Goal: Task Accomplishment & Management: Manage account settings

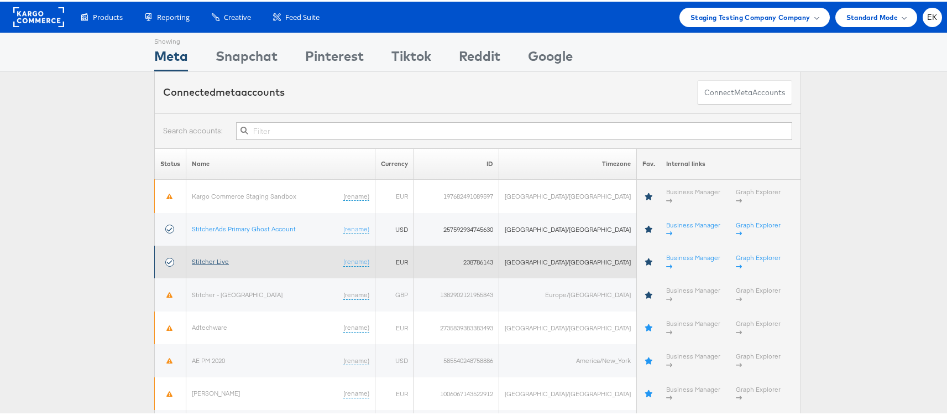
click at [212, 255] on link "Stitcher Live" at bounding box center [210, 259] width 37 height 8
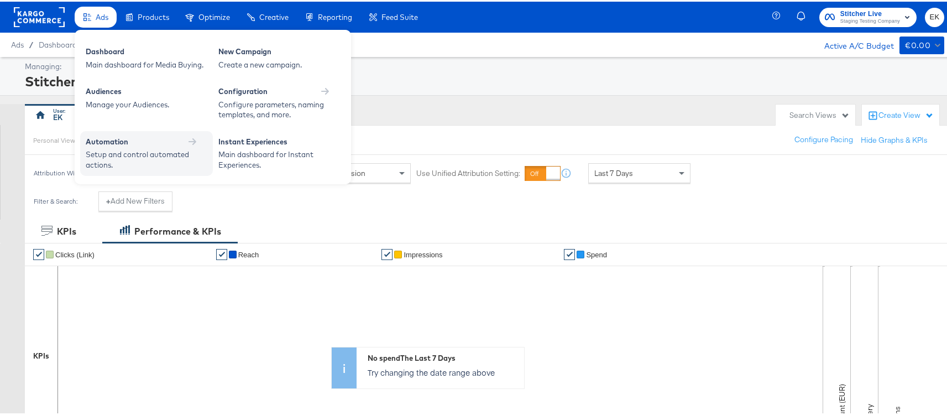
click at [133, 133] on div "Automation Setup and control automated actions." at bounding box center [146, 151] width 133 height 45
click at [127, 144] on div "Automation" at bounding box center [107, 140] width 43 height 11
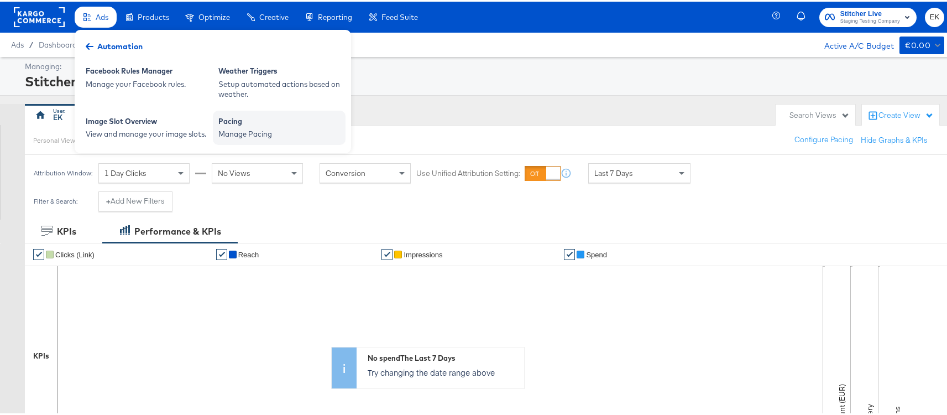
click at [246, 128] on div "Manage Pacing" at bounding box center [279, 132] width 122 height 11
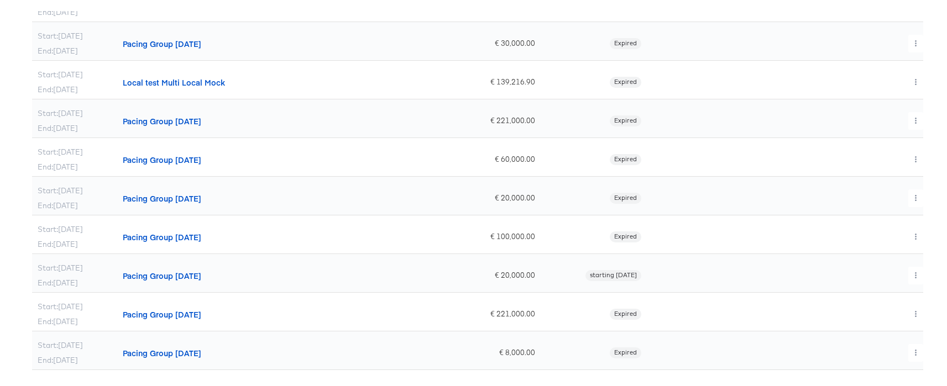
scroll to position [179, 0]
click at [913, 350] on icon "button" at bounding box center [916, 351] width 6 height 6
click at [806, 357] on div at bounding box center [477, 193] width 955 height 386
click at [915, 354] on icon "button" at bounding box center [916, 351] width 2 height 6
click at [868, 365] on link "Delete" at bounding box center [891, 364] width 81 height 18
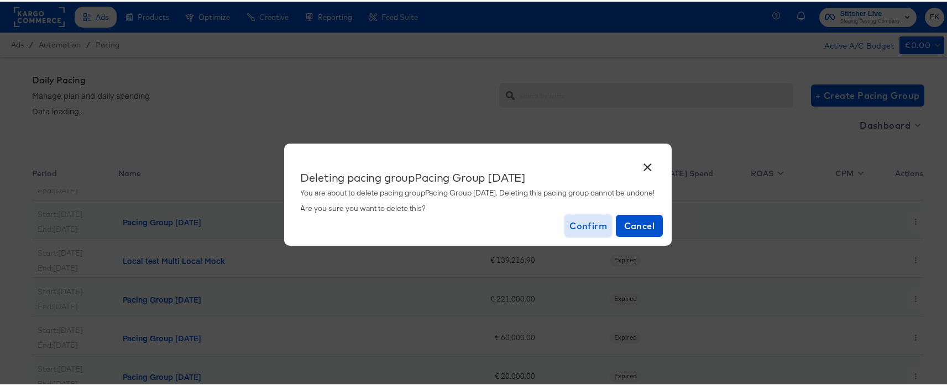
click at [595, 225] on span "Confirm" at bounding box center [588, 224] width 38 height 15
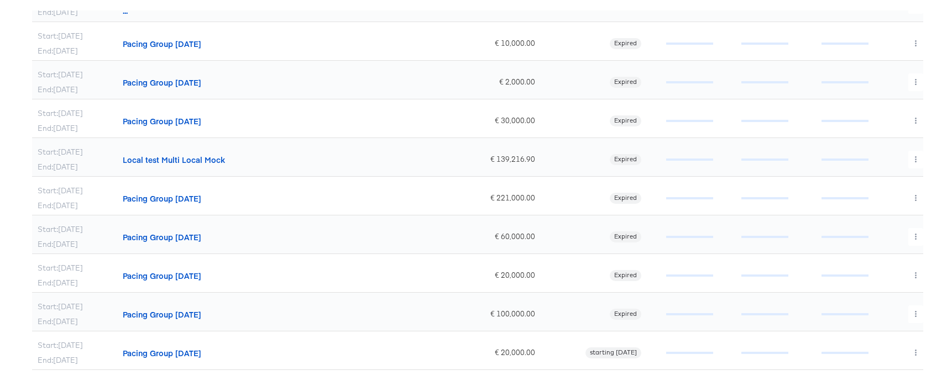
scroll to position [66, 0]
click at [908, 354] on button "button" at bounding box center [915, 352] width 15 height 18
click at [874, 367] on link "Delete" at bounding box center [891, 364] width 81 height 18
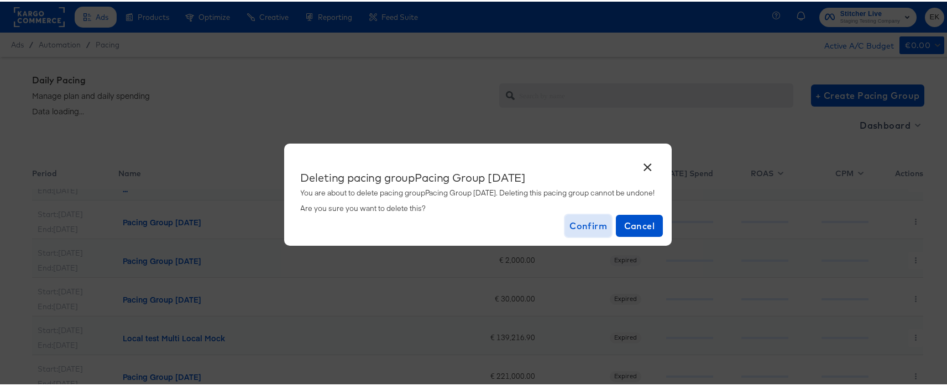
click at [588, 223] on span "Confirm" at bounding box center [588, 224] width 38 height 15
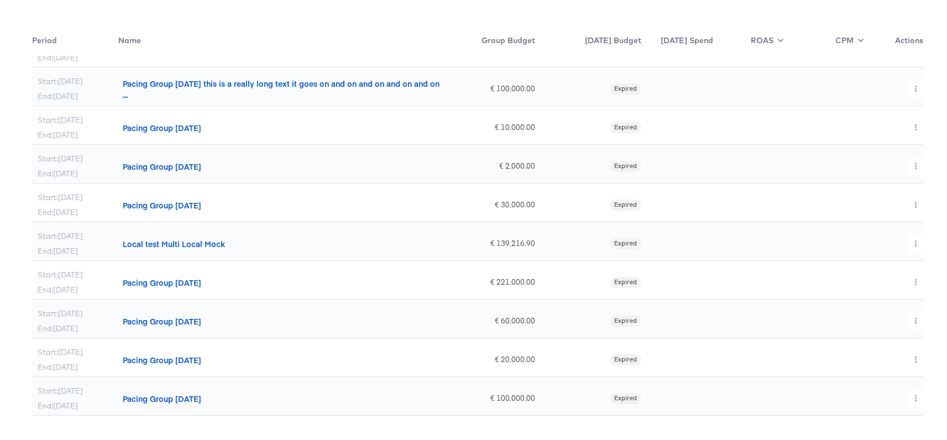
scroll to position [124, 0]
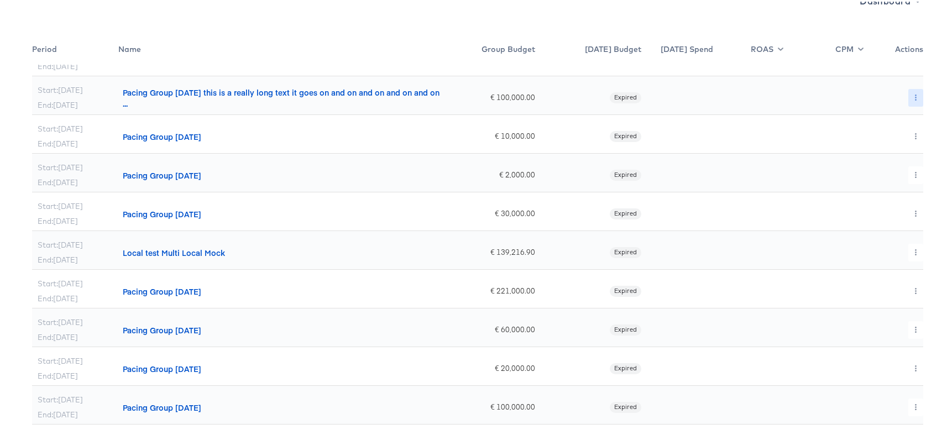
click at [913, 96] on icon "button" at bounding box center [916, 96] width 6 height 6
click at [871, 118] on link "Edit" at bounding box center [891, 118] width 81 height 18
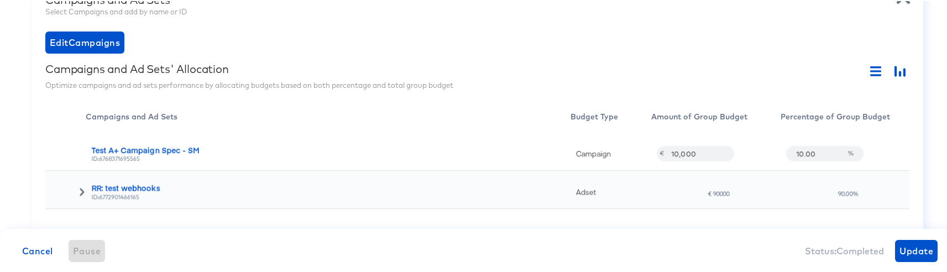
scroll to position [340, 0]
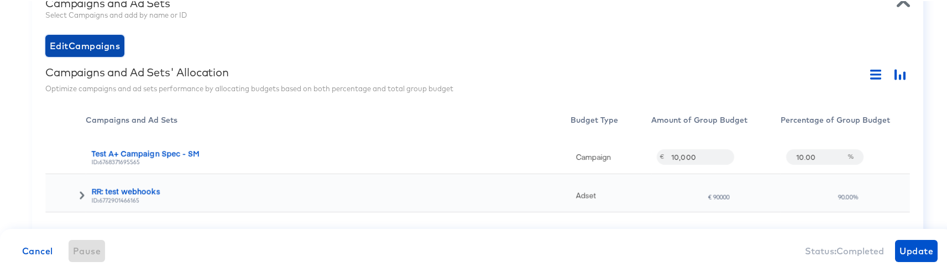
click at [96, 51] on span "Edit Campaigns" at bounding box center [85, 44] width 70 height 15
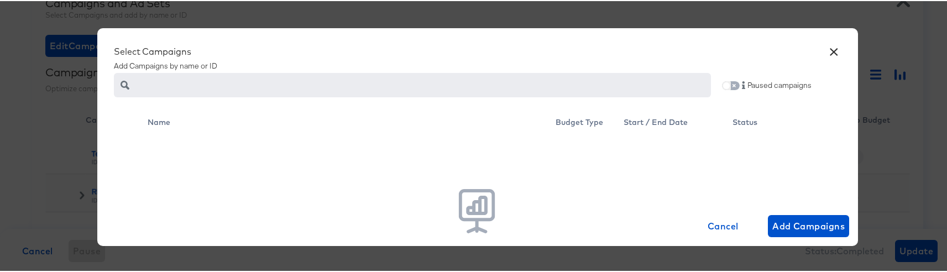
click at [723, 85] on input "checkbox" at bounding box center [726, 86] width 27 height 9
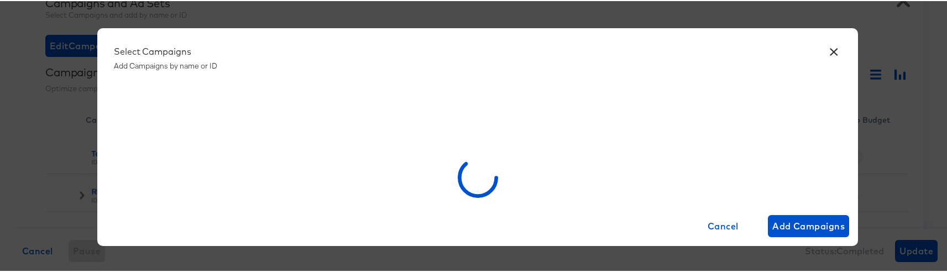
click at [832, 52] on button "×" at bounding box center [834, 48] width 20 height 20
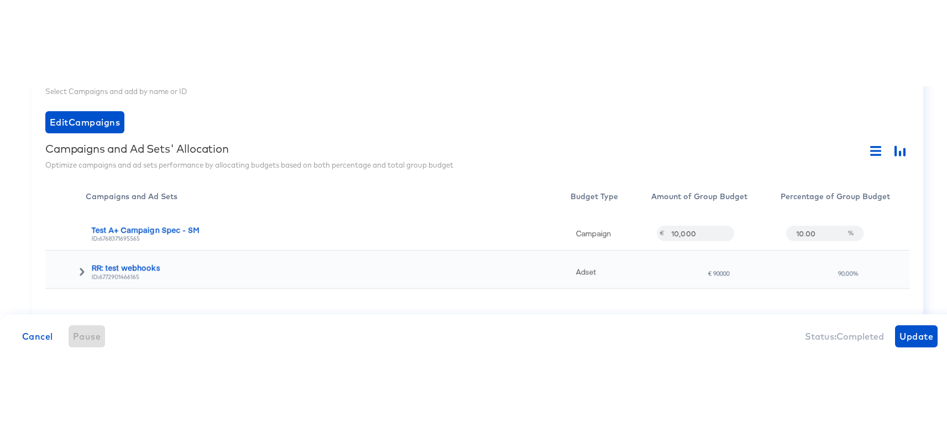
scroll to position [0, 0]
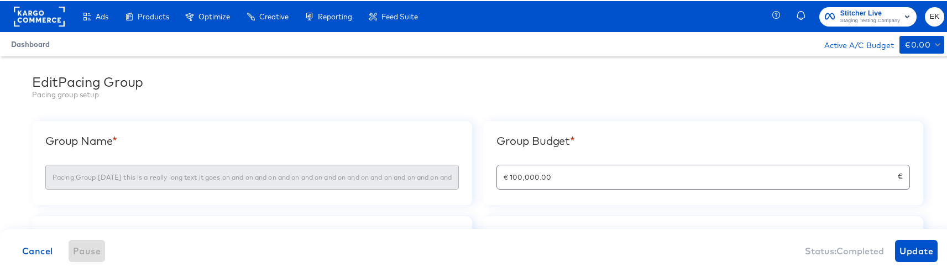
click at [38, 43] on span "Dashboard" at bounding box center [30, 43] width 39 height 9
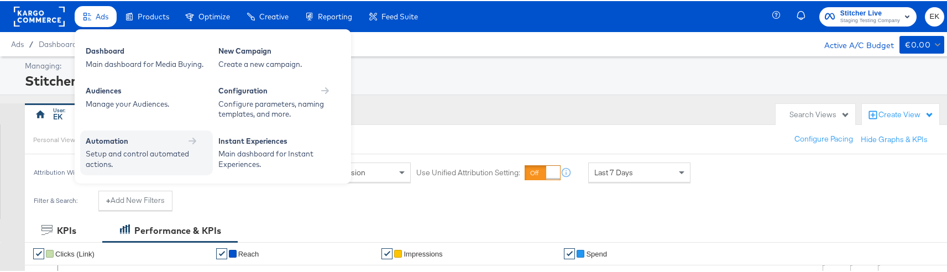
click at [135, 147] on div "Automation" at bounding box center [147, 141] width 122 height 13
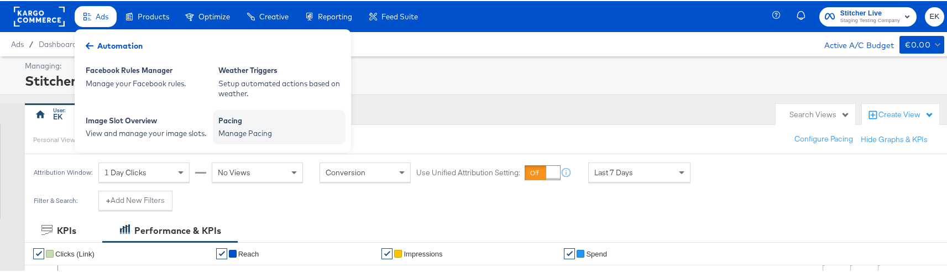
click at [247, 125] on div "Pacing" at bounding box center [279, 120] width 122 height 13
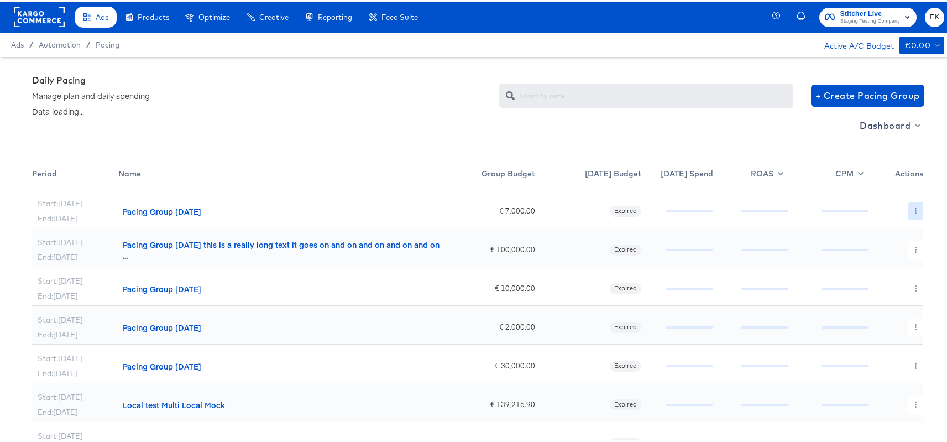
click at [908, 216] on button "button" at bounding box center [915, 210] width 15 height 18
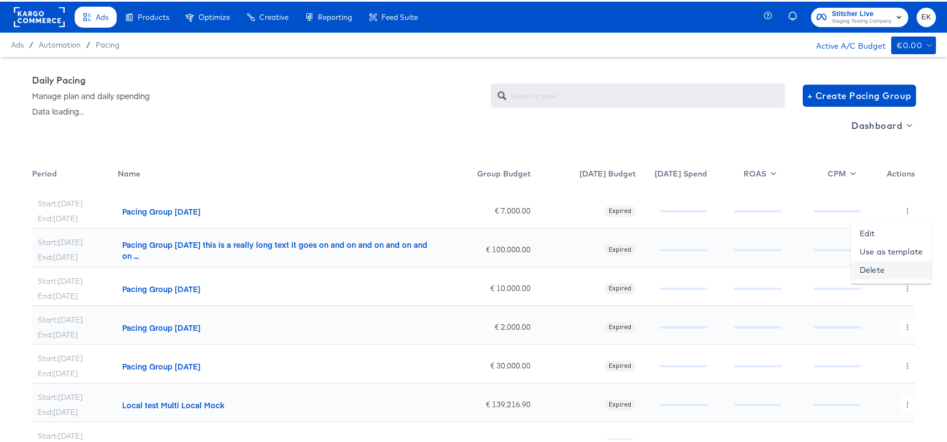
click at [877, 267] on link "Delete" at bounding box center [891, 268] width 81 height 18
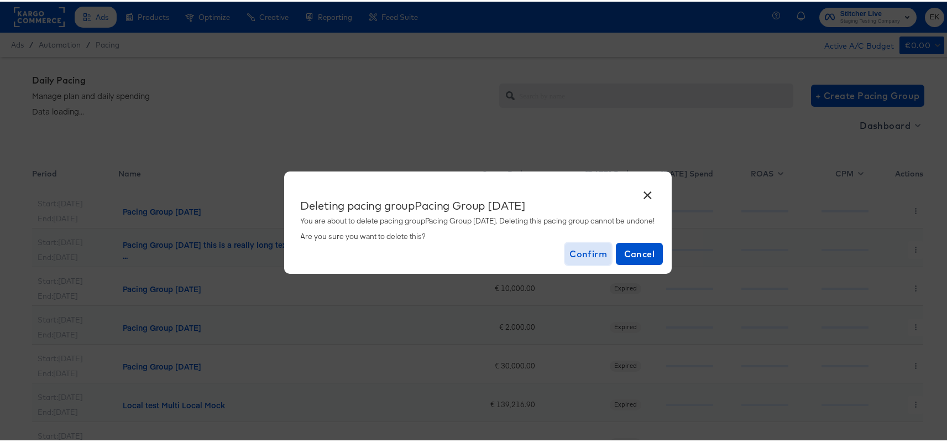
click at [599, 247] on span "Confirm" at bounding box center [588, 251] width 38 height 15
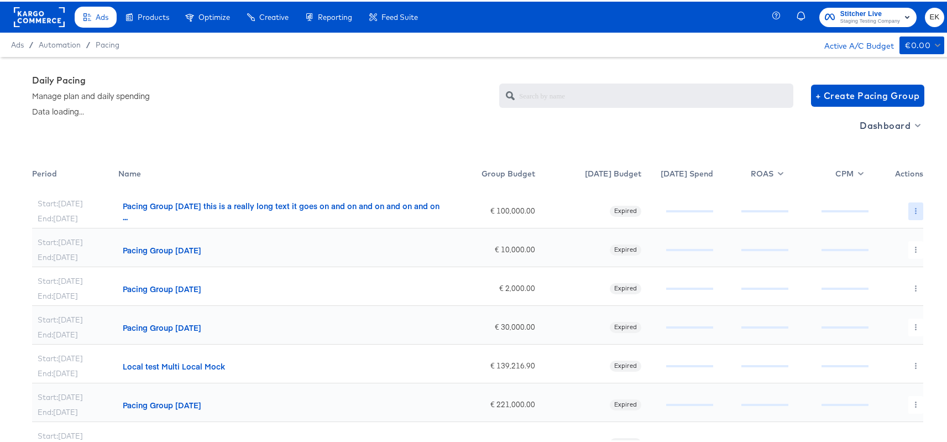
click at [913, 208] on icon "button" at bounding box center [916, 209] width 6 height 6
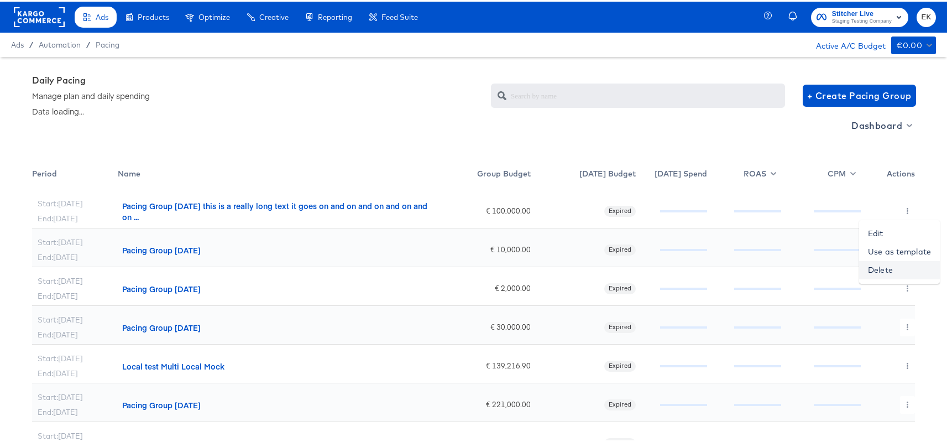
click at [878, 271] on link "Delete" at bounding box center [899, 268] width 81 height 18
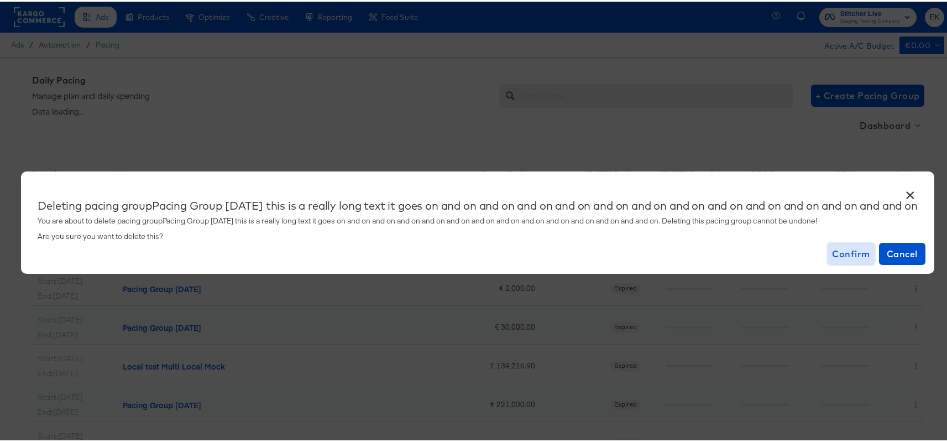
click at [861, 259] on span "Confirm" at bounding box center [851, 251] width 38 height 15
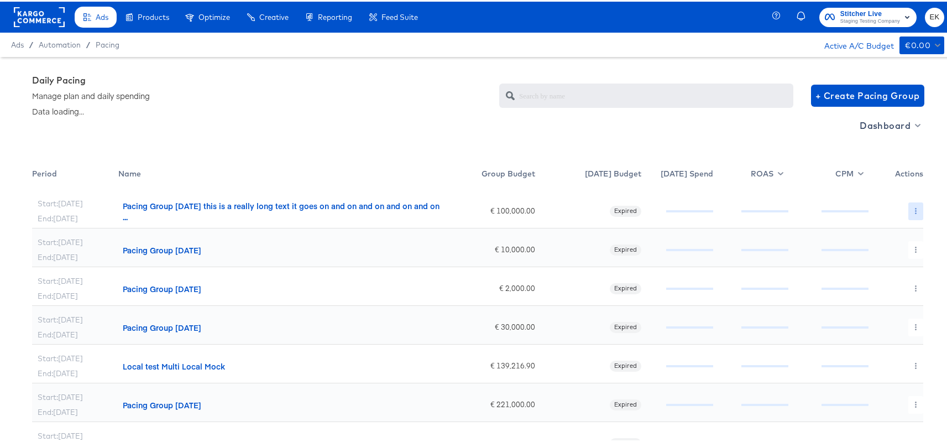
click at [909, 205] on button "button" at bounding box center [915, 210] width 15 height 18
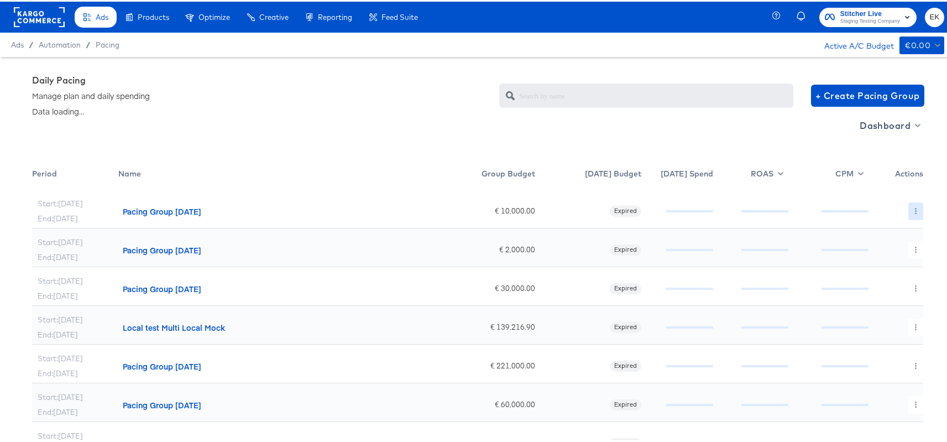
click at [915, 207] on icon "button" at bounding box center [916, 209] width 2 height 6
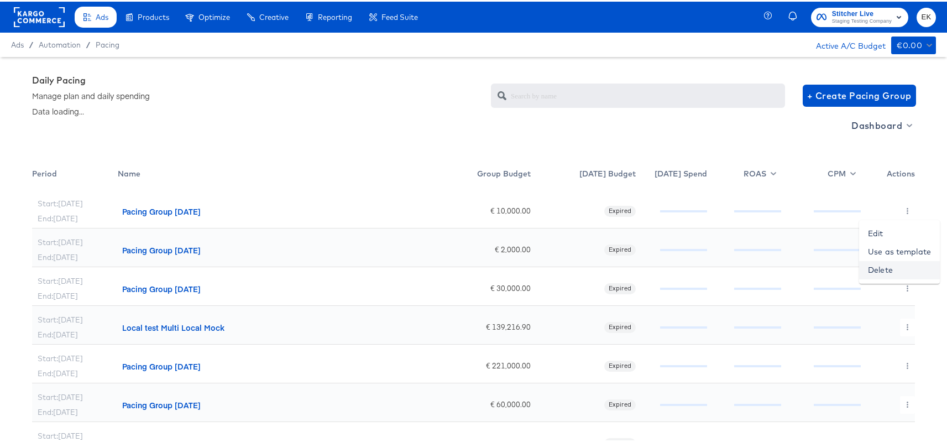
click at [887, 269] on link "Delete" at bounding box center [899, 268] width 81 height 18
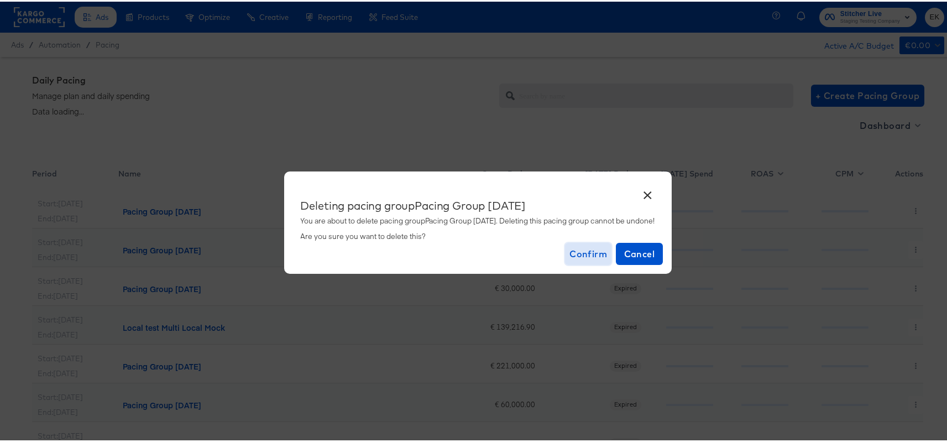
click at [583, 253] on span "Confirm" at bounding box center [588, 251] width 38 height 15
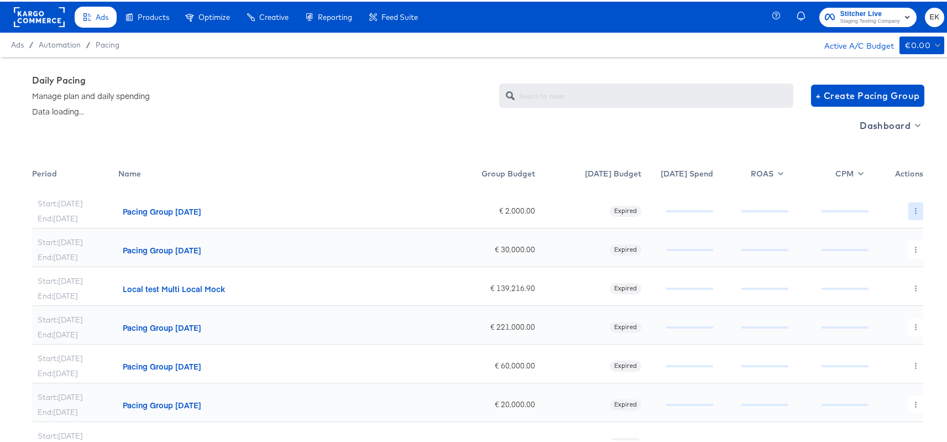
click at [913, 211] on icon "button" at bounding box center [916, 209] width 6 height 6
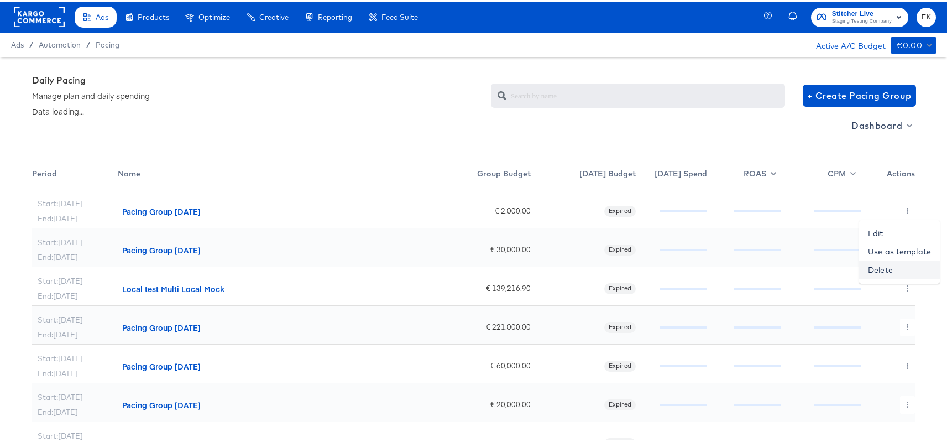
click at [876, 269] on link "Delete" at bounding box center [899, 268] width 81 height 18
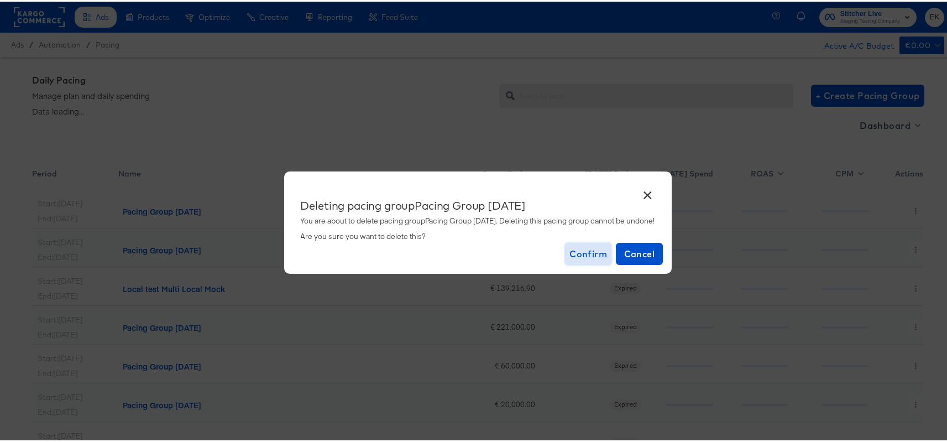
click at [603, 254] on span "Confirm" at bounding box center [588, 251] width 38 height 15
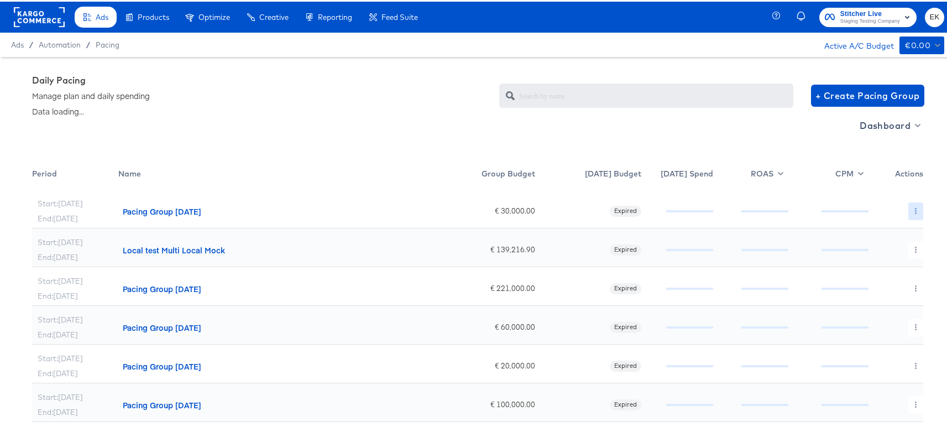
click at [913, 207] on icon "button" at bounding box center [916, 209] width 6 height 6
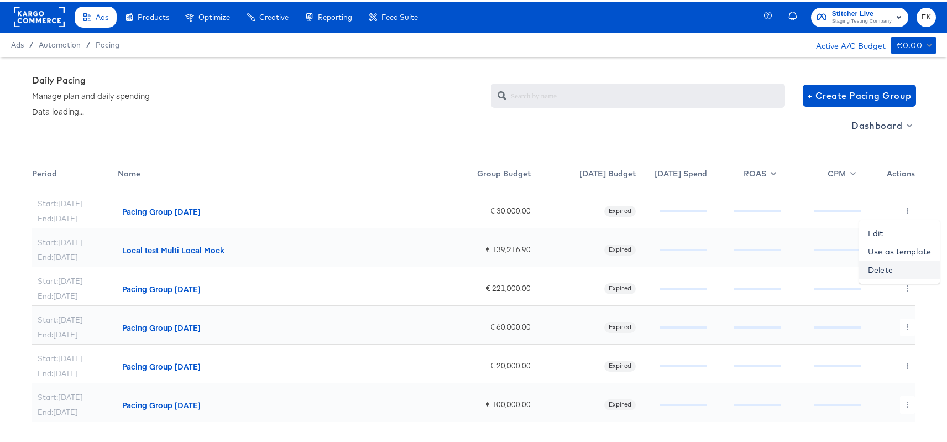
click at [886, 268] on link "Delete" at bounding box center [899, 268] width 81 height 18
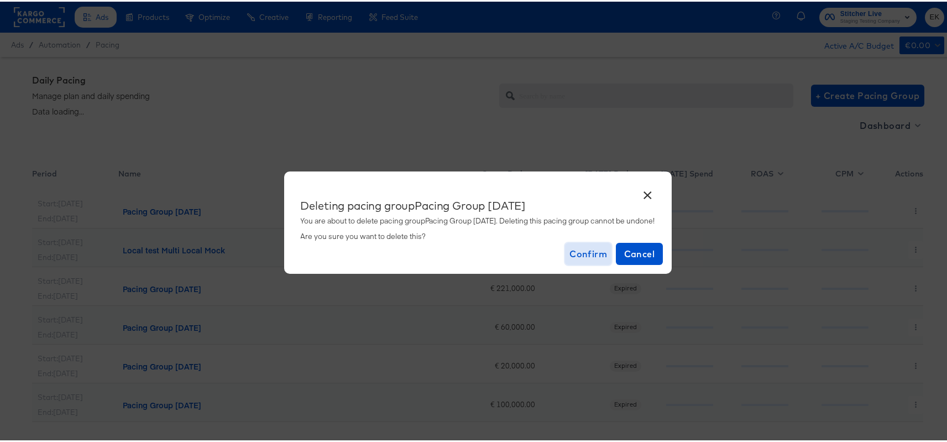
click at [594, 254] on span "Confirm" at bounding box center [588, 251] width 38 height 15
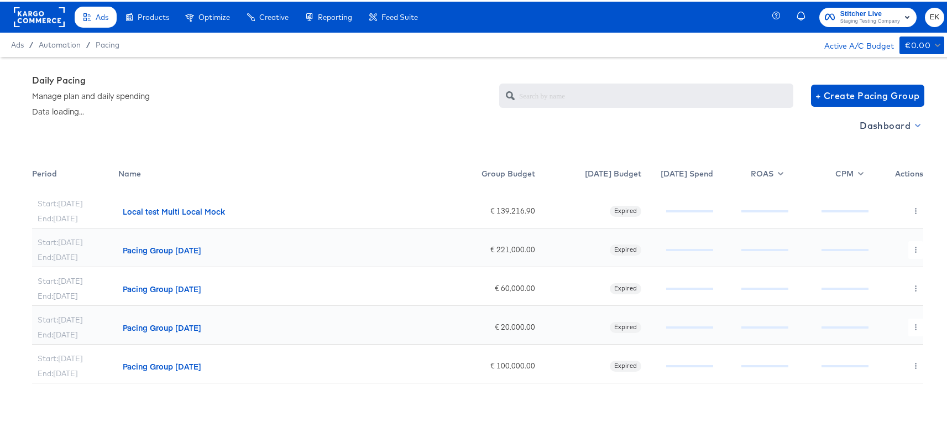
click at [904, 129] on span "Dashboard" at bounding box center [889, 123] width 59 height 15
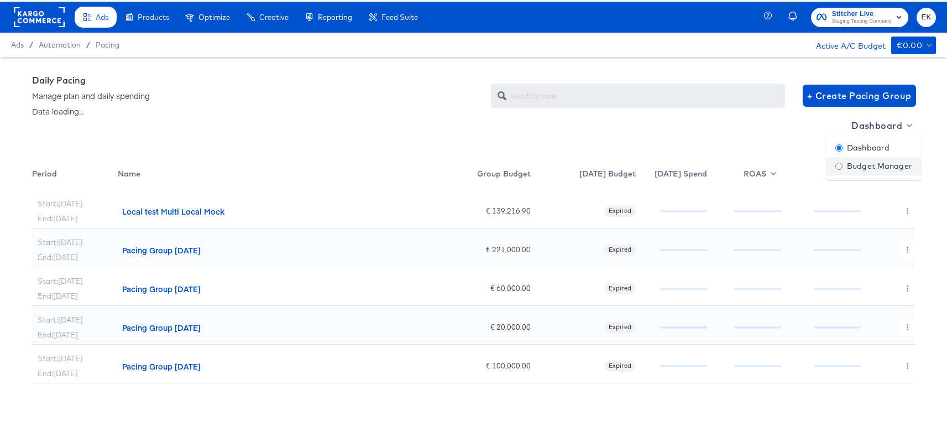
click at [873, 164] on div "Budget Manager" at bounding box center [873, 165] width 77 height 12
radio input "false"
radio input "true"
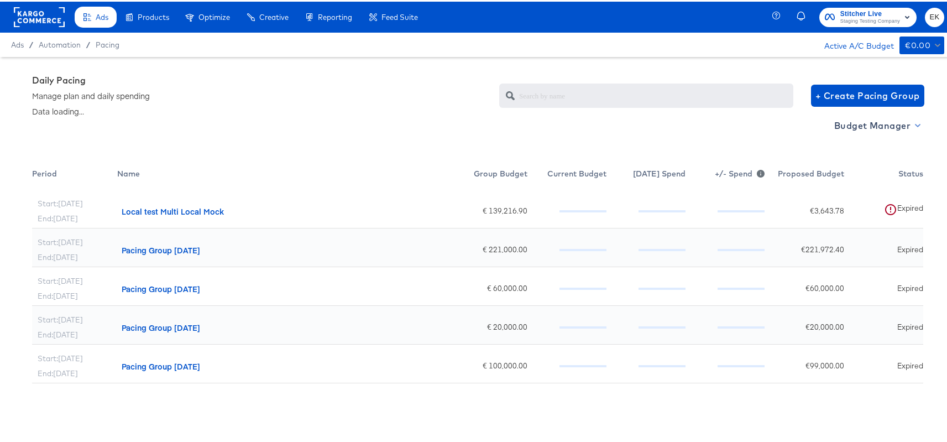
click at [904, 125] on span "Budget Manager" at bounding box center [876, 123] width 85 height 15
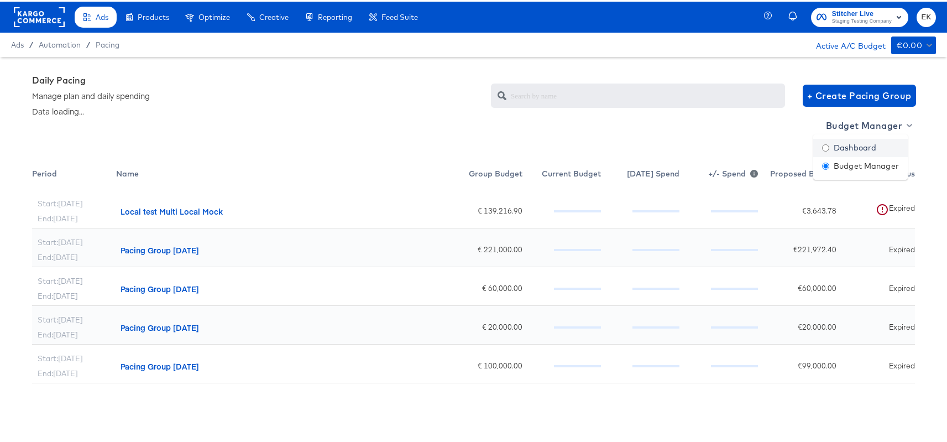
click at [860, 148] on div "Dashboard" at bounding box center [849, 146] width 54 height 12
radio input "true"
radio input "false"
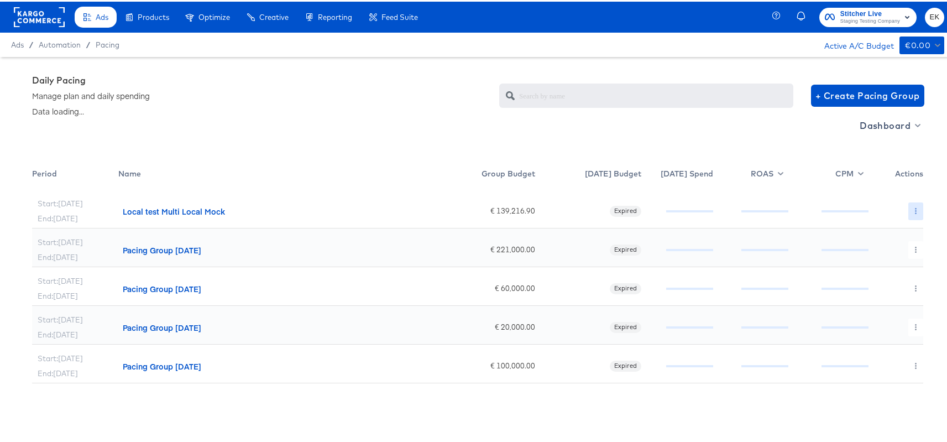
click at [911, 204] on button "button" at bounding box center [915, 210] width 15 height 18
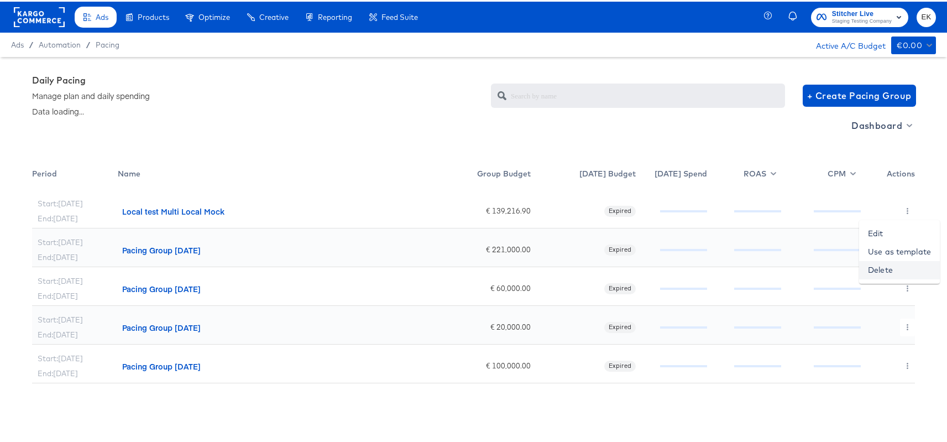
click at [880, 274] on link "Delete" at bounding box center [899, 268] width 81 height 18
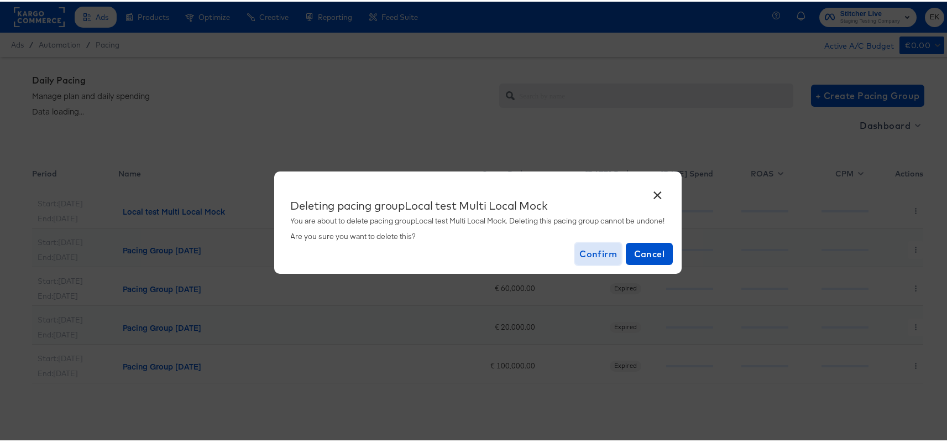
click at [602, 257] on span "Confirm" at bounding box center [598, 251] width 38 height 15
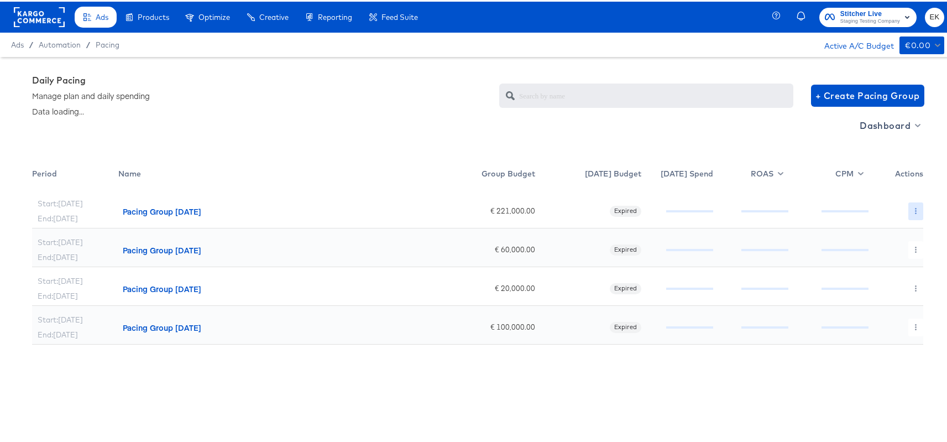
click at [908, 208] on button "button" at bounding box center [915, 210] width 15 height 18
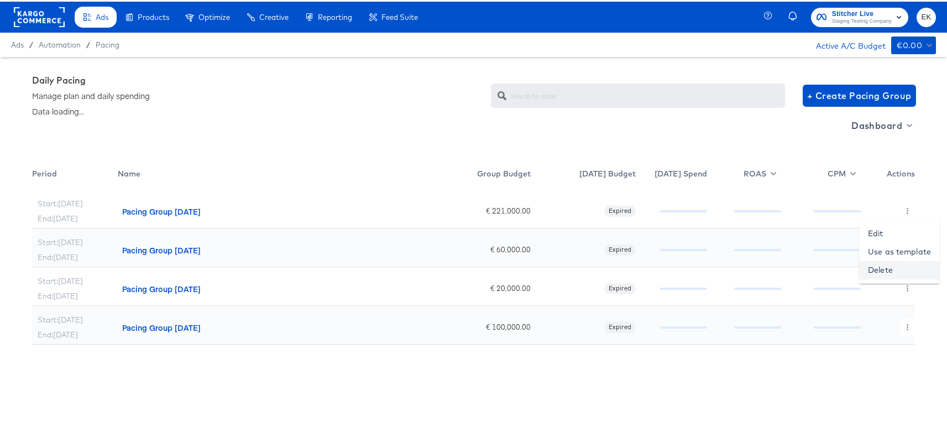
click at [881, 266] on link "Delete" at bounding box center [899, 268] width 81 height 18
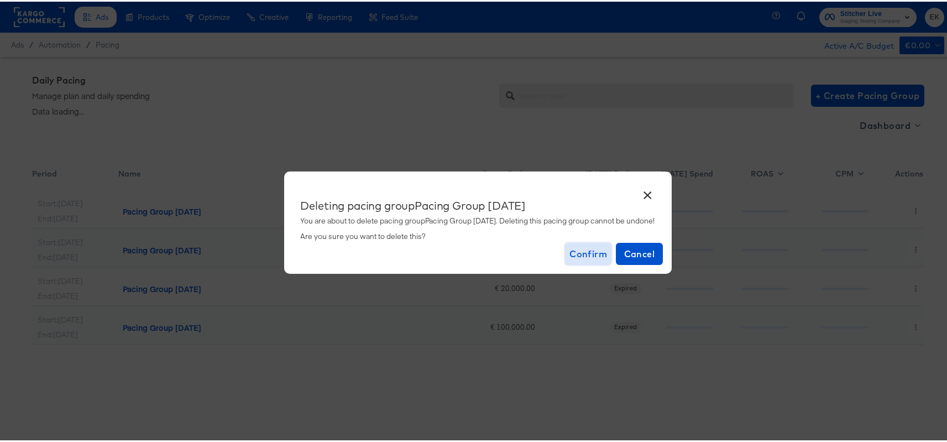
click at [604, 249] on span "Confirm" at bounding box center [588, 251] width 38 height 15
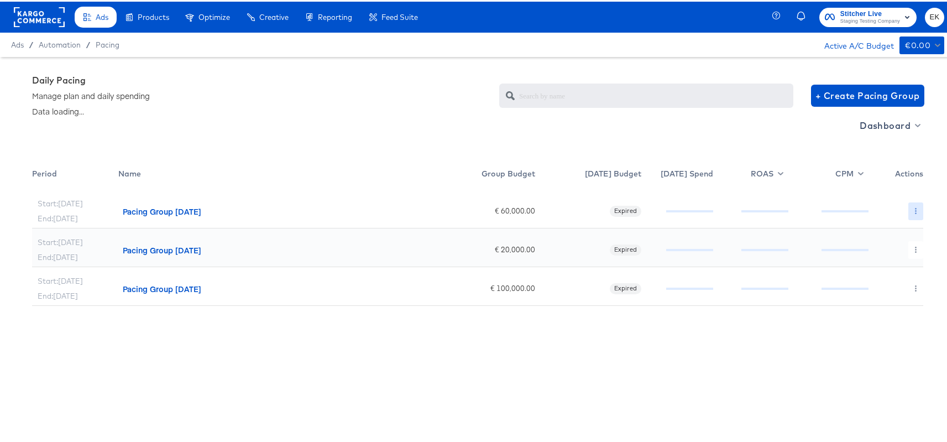
click at [909, 204] on button "button" at bounding box center [915, 210] width 15 height 18
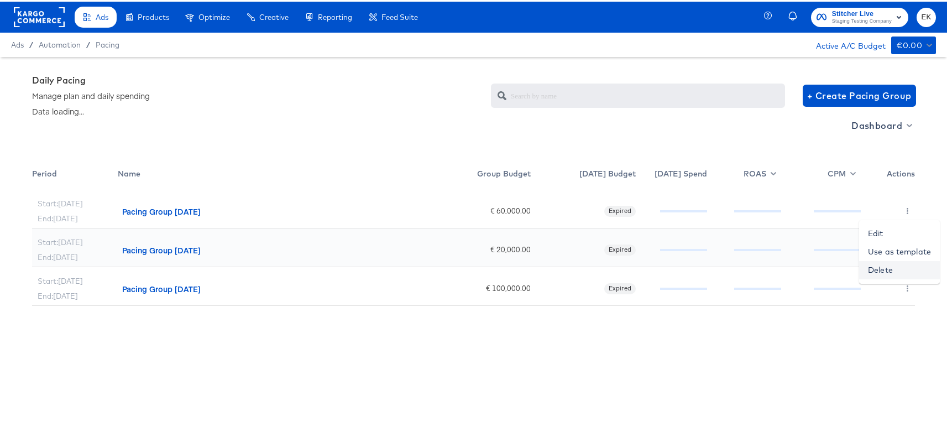
click at [877, 266] on link "Delete" at bounding box center [899, 268] width 81 height 18
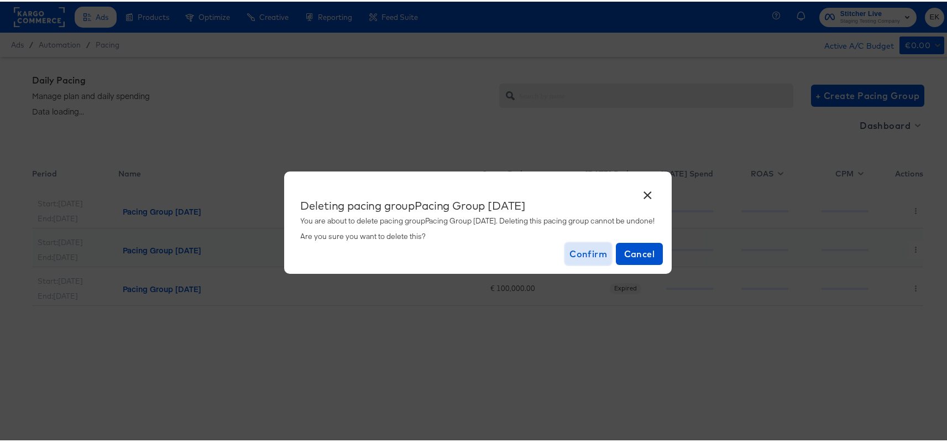
click at [585, 252] on span "Confirm" at bounding box center [588, 251] width 38 height 15
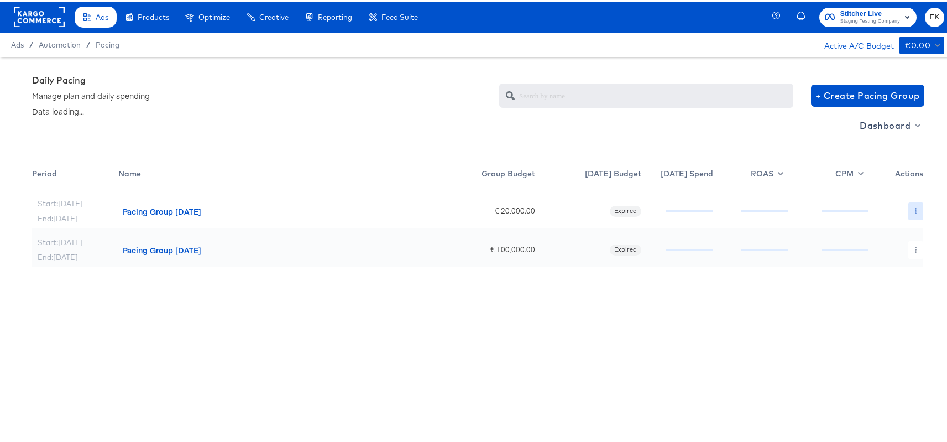
click at [908, 212] on button "button" at bounding box center [915, 210] width 15 height 18
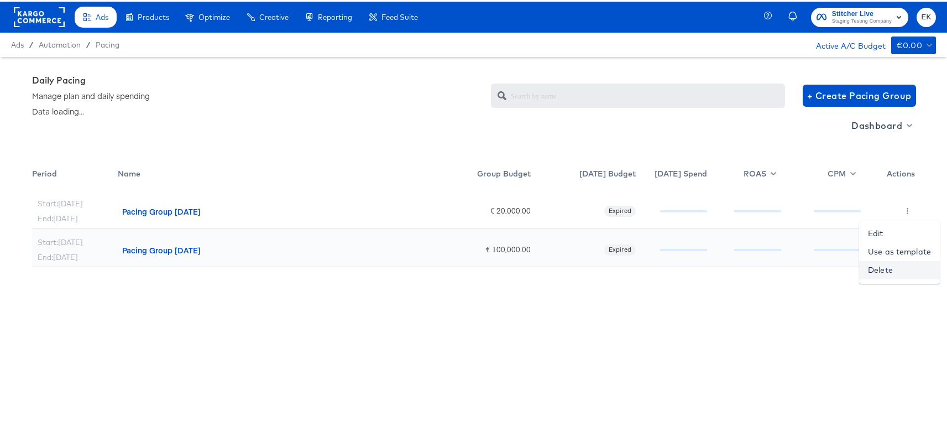
click at [878, 270] on link "Delete" at bounding box center [899, 268] width 81 height 18
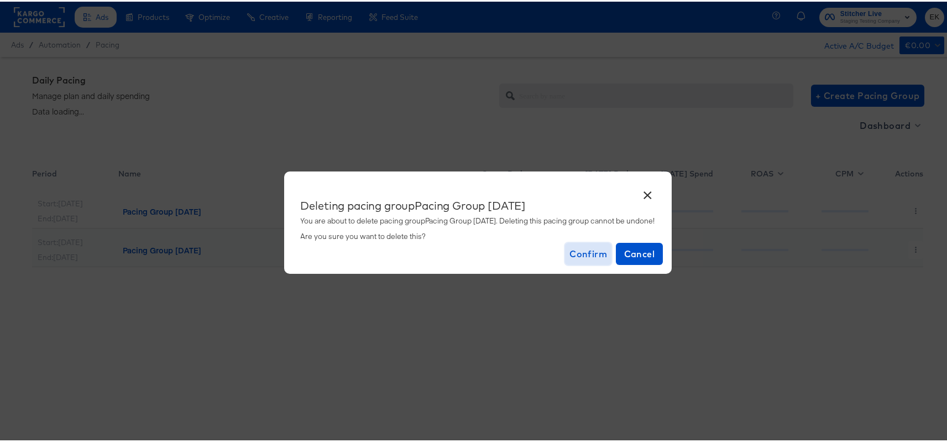
click at [592, 257] on span "Confirm" at bounding box center [588, 251] width 38 height 15
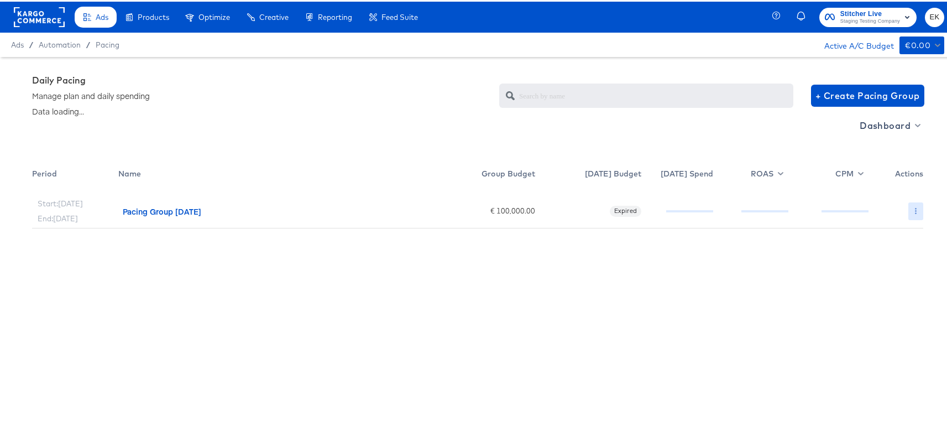
click at [909, 212] on button "button" at bounding box center [915, 210] width 15 height 18
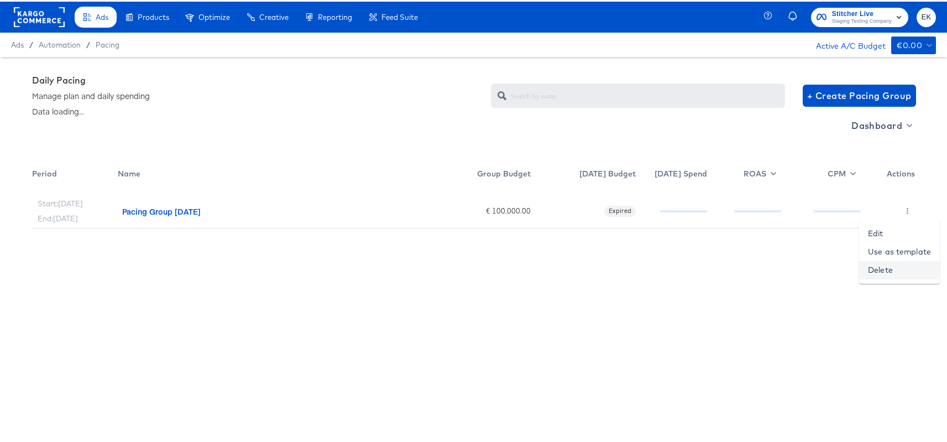
click at [888, 272] on link "Delete" at bounding box center [899, 268] width 81 height 18
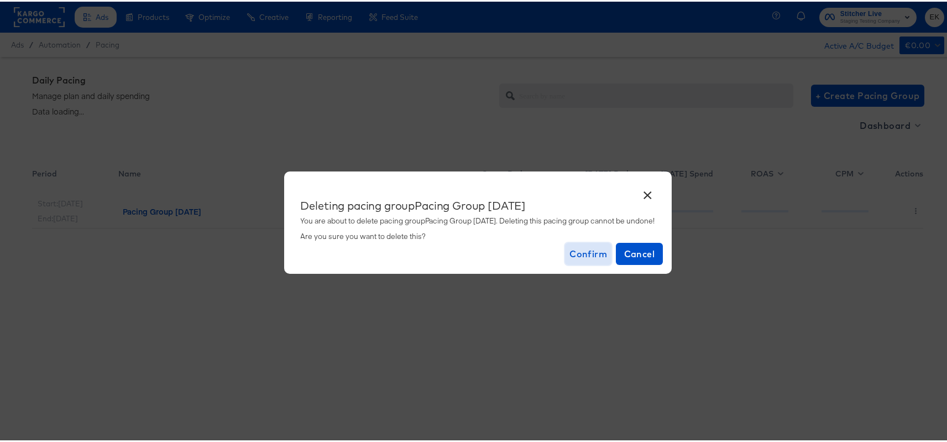
click at [593, 255] on span "Confirm" at bounding box center [588, 251] width 38 height 15
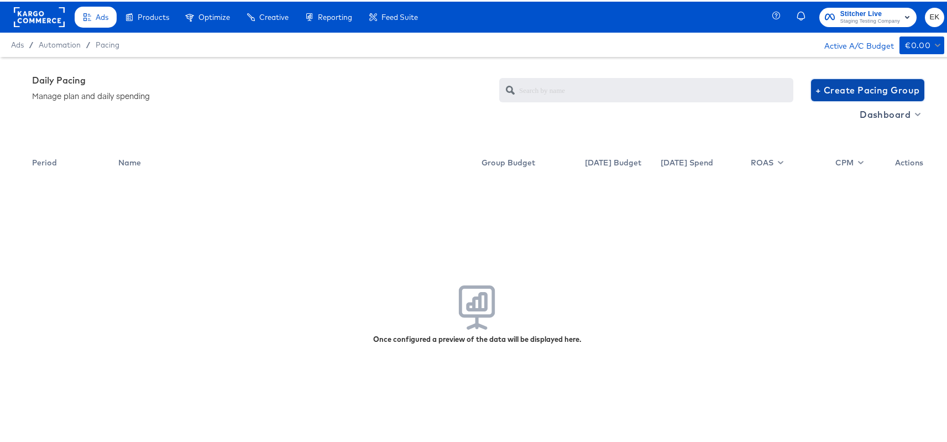
click at [846, 93] on span "+ Create Pacing Group" at bounding box center [867, 88] width 104 height 15
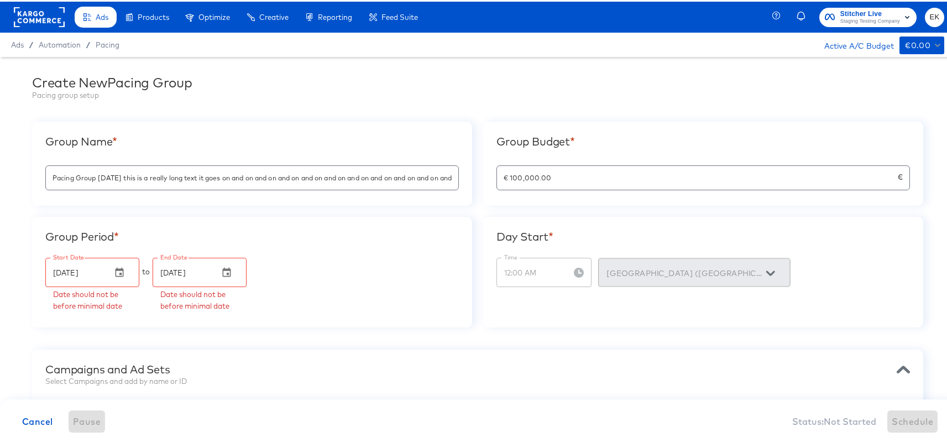
click at [187, 174] on input "Pacing Group 2025-05-19 this is a really long text it goes on and on and on and…" at bounding box center [252, 172] width 412 height 24
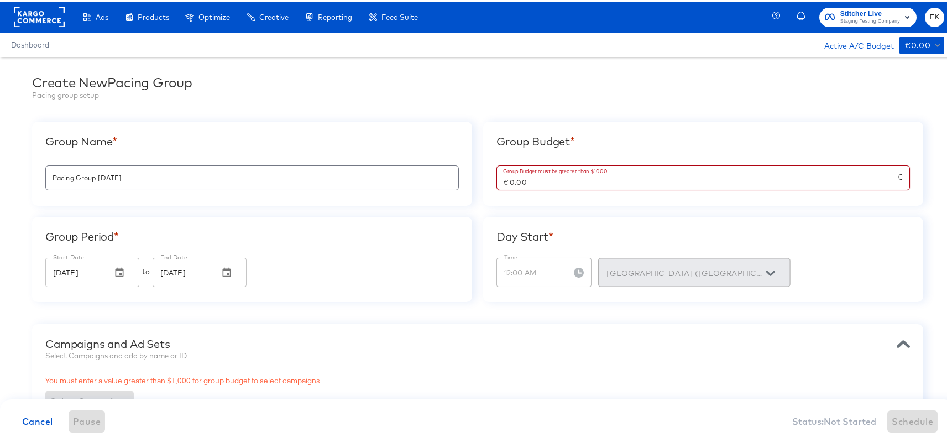
drag, startPoint x: 550, startPoint y: 178, endPoint x: 462, endPoint y: 179, distance: 87.9
click at [462, 179] on div "Group Name * Pacing Group 2025-09-15 Group Budget * Group Budget must be greate…" at bounding box center [477, 210] width 891 height 180
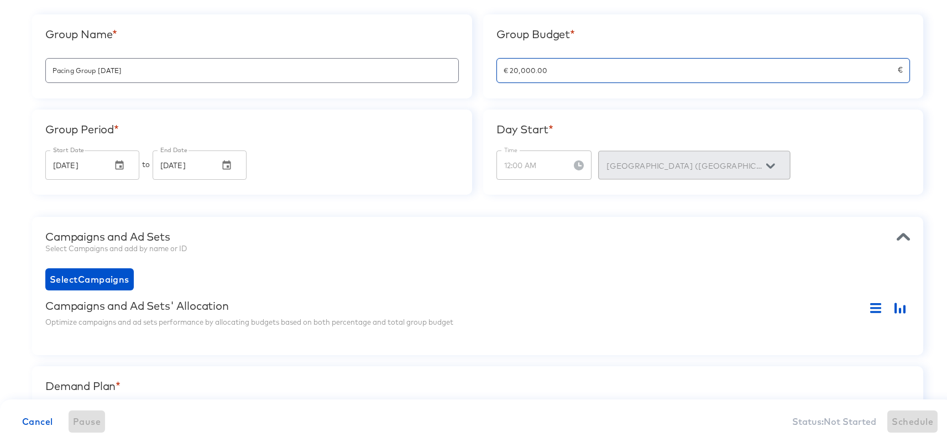
scroll to position [108, 0]
type input "€ 20,000.00"
click at [114, 275] on span "Select Campaigns" at bounding box center [90, 276] width 80 height 15
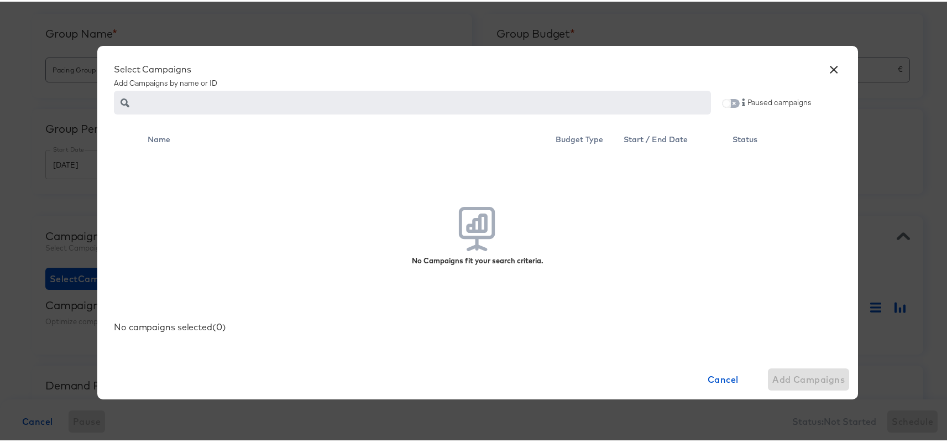
click at [728, 103] on input "checkbox" at bounding box center [726, 104] width 27 height 9
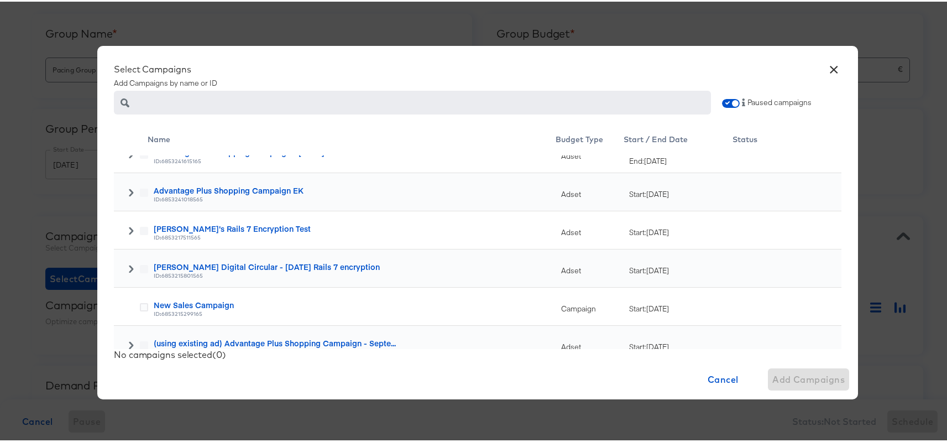
scroll to position [590, 0]
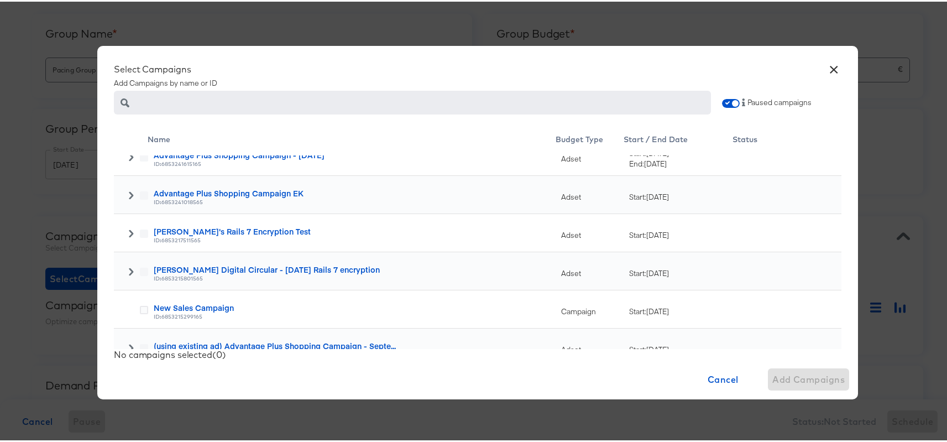
click at [127, 191] on icon at bounding box center [131, 194] width 8 height 8
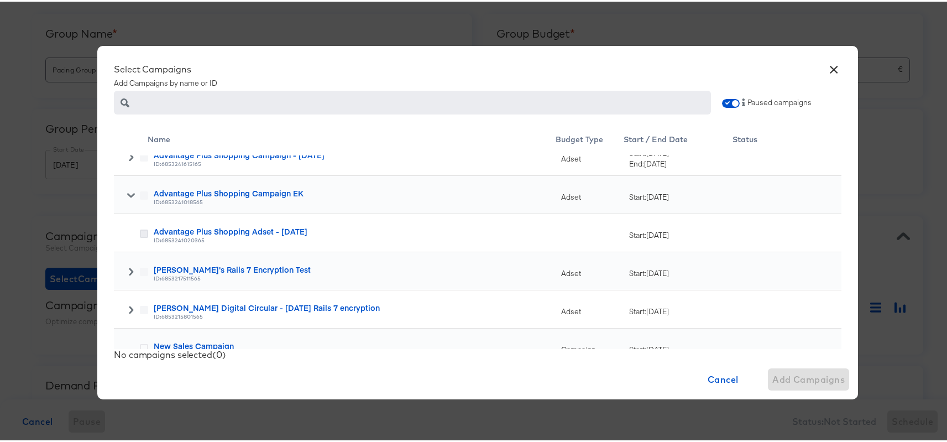
click at [140, 229] on icon at bounding box center [144, 232] width 8 height 8
click at [0, 0] on input "checkbox" at bounding box center [0, 0] width 0 height 0
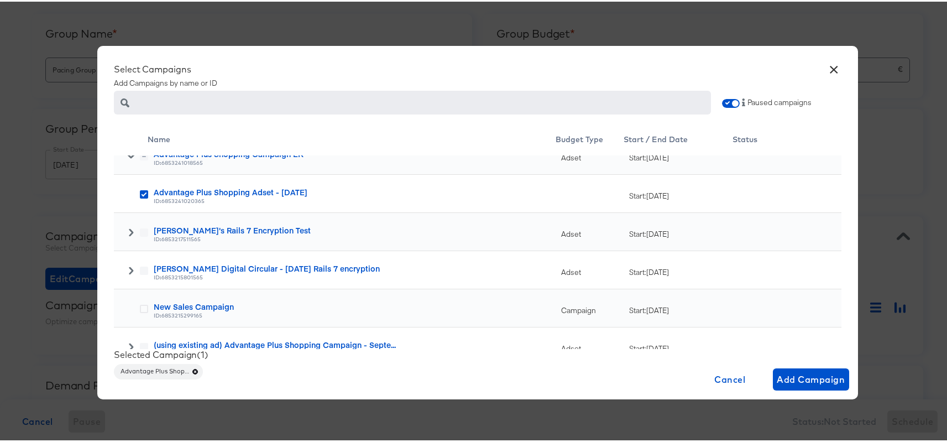
scroll to position [647, 0]
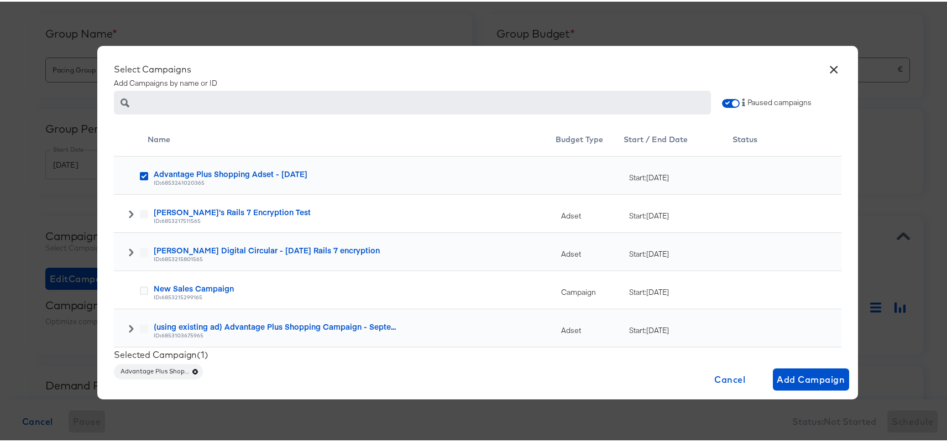
click at [133, 249] on div at bounding box center [133, 252] width 29 height 11
click at [127, 249] on icon at bounding box center [131, 251] width 8 height 8
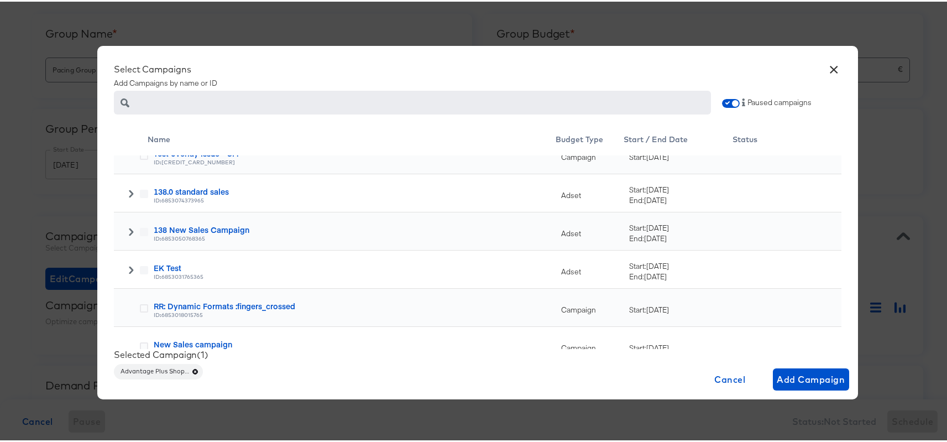
scroll to position [1060, 0]
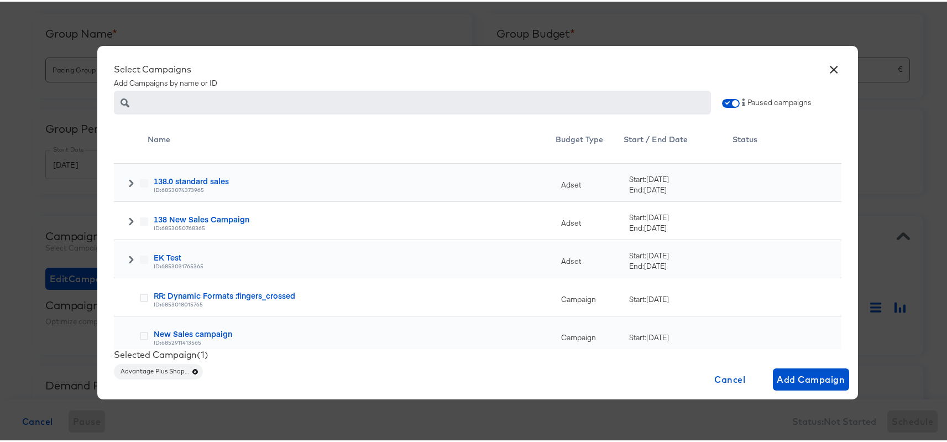
click at [127, 263] on span at bounding box center [131, 259] width 8 height 11
click at [140, 296] on icon at bounding box center [144, 296] width 8 height 8
click at [0, 0] on input "checkbox" at bounding box center [0, 0] width 0 height 0
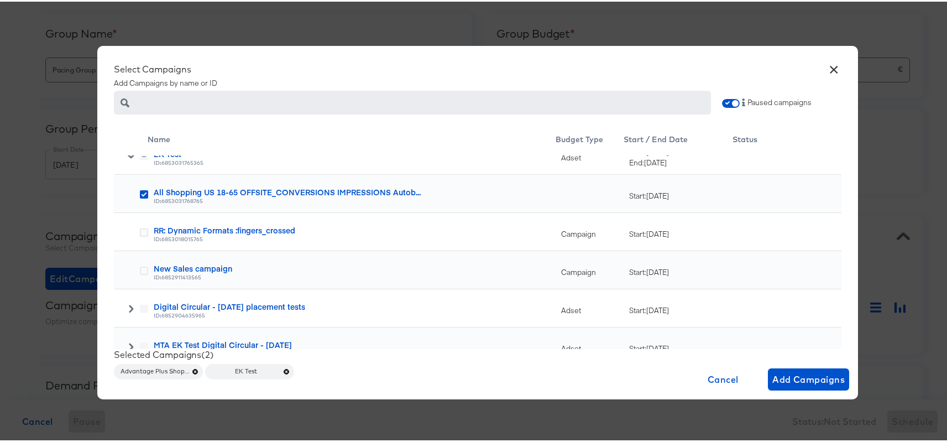
scroll to position [1157, 0]
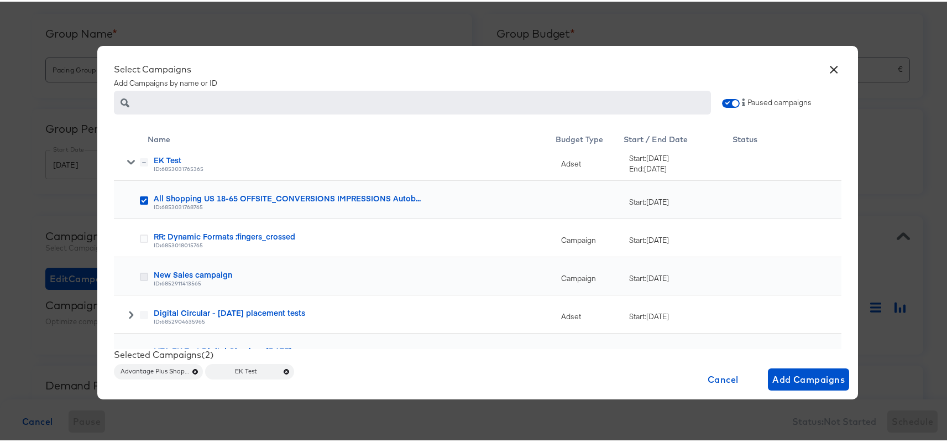
click at [142, 275] on icon at bounding box center [144, 275] width 8 height 8
click at [0, 0] on input "checkbox" at bounding box center [0, 0] width 0 height 0
click at [789, 378] on span "Add Campaigns" at bounding box center [808, 377] width 72 height 15
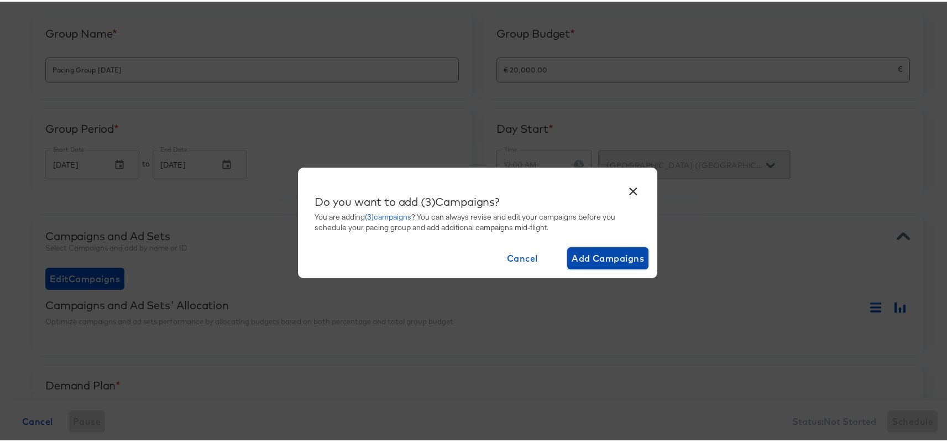
click at [592, 260] on span "Add Campaigns" at bounding box center [608, 256] width 72 height 15
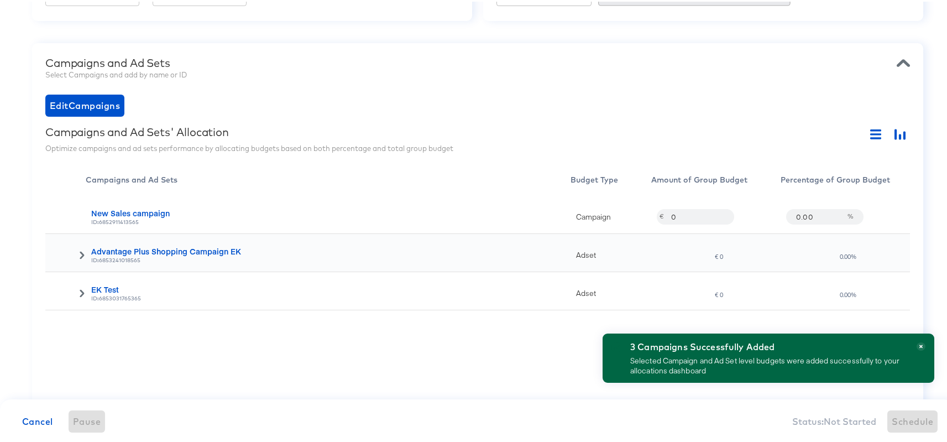
scroll to position [287, 0]
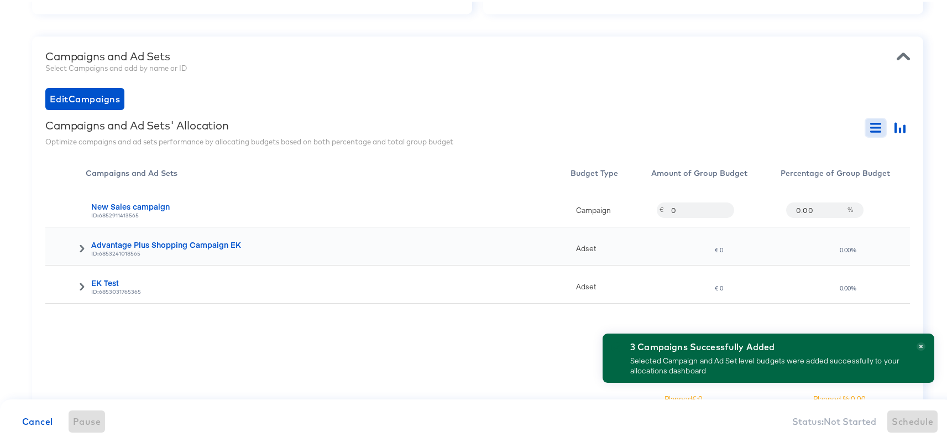
click at [870, 127] on icon "button" at bounding box center [875, 126] width 11 height 2
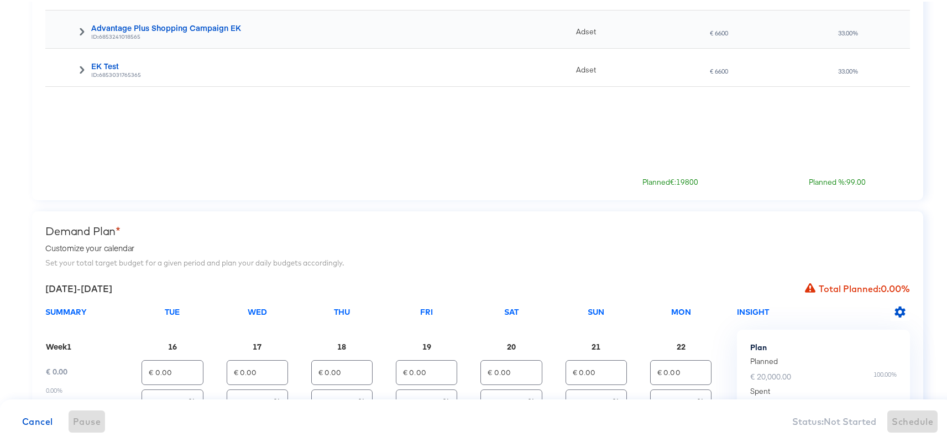
scroll to position [608, 0]
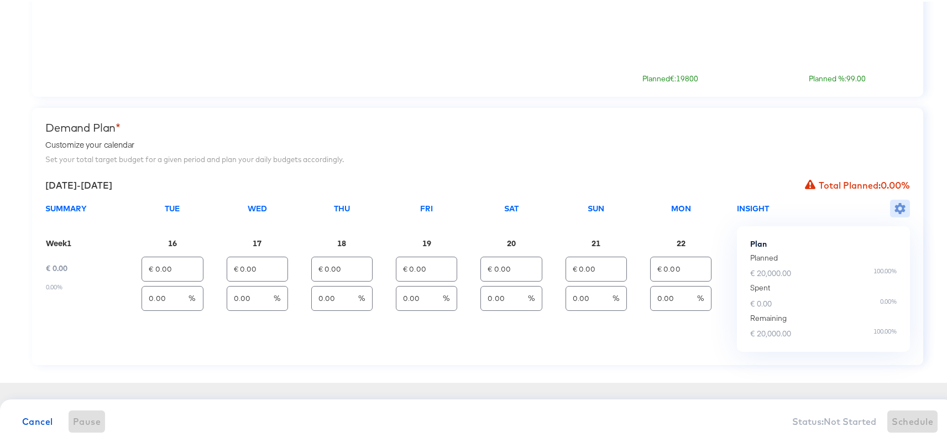
click at [890, 212] on button "button" at bounding box center [900, 207] width 20 height 18
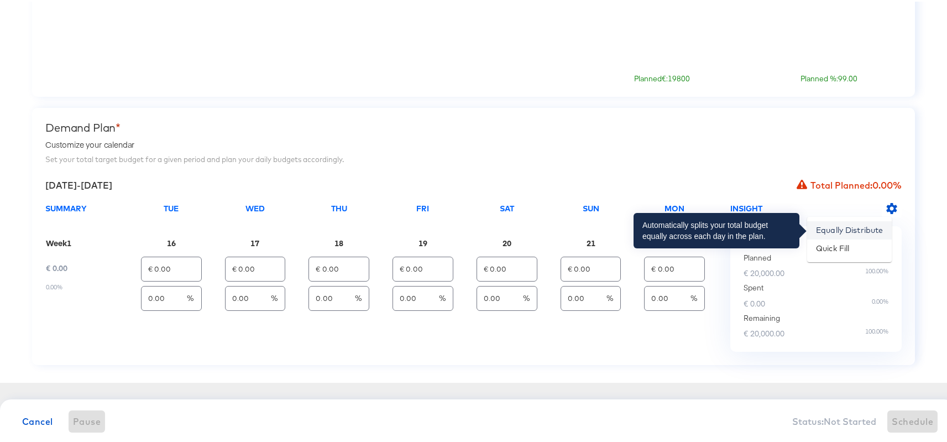
click at [857, 228] on li "Equally Distribute" at bounding box center [849, 228] width 85 height 18
type input "€ 2,857.14"
type input "14.29"
type input "€ 2,857.14"
type input "14.29"
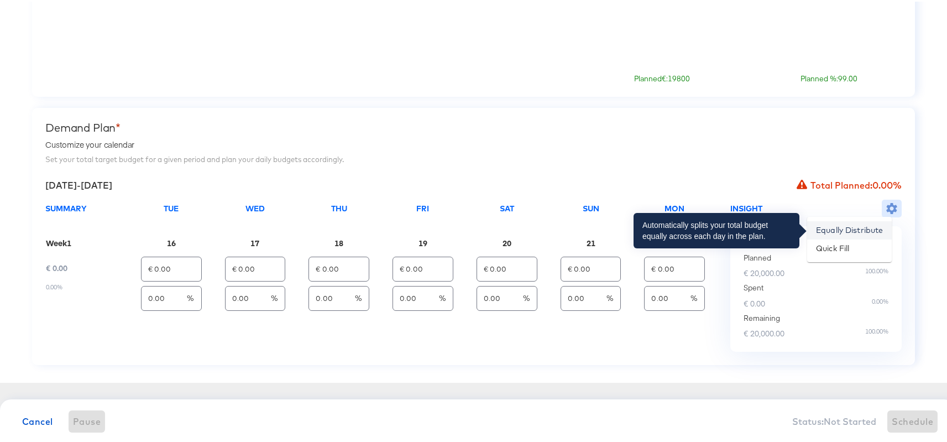
type input "€ 2,857.14"
type input "14.29"
type input "€ 2,857.14"
type input "14.29"
type input "€ 2,857.14"
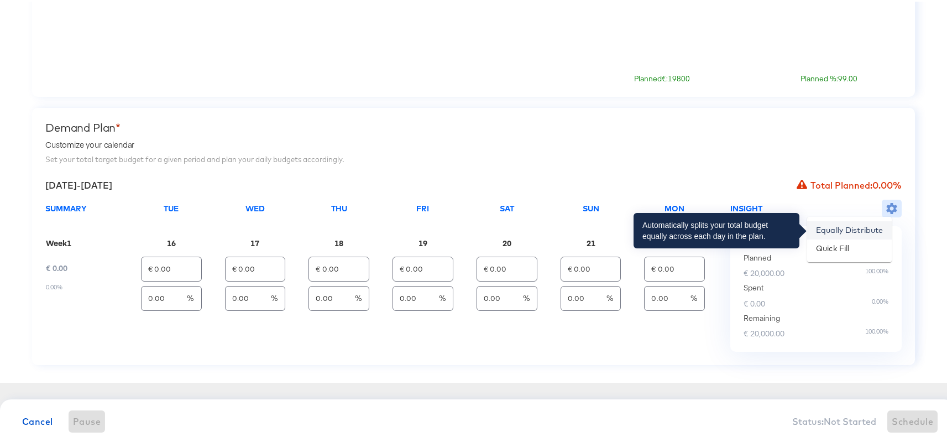
type input "14.29"
type input "€ 2,857.14"
type input "14.29"
type input "€ 2,857.16"
type input "14.29"
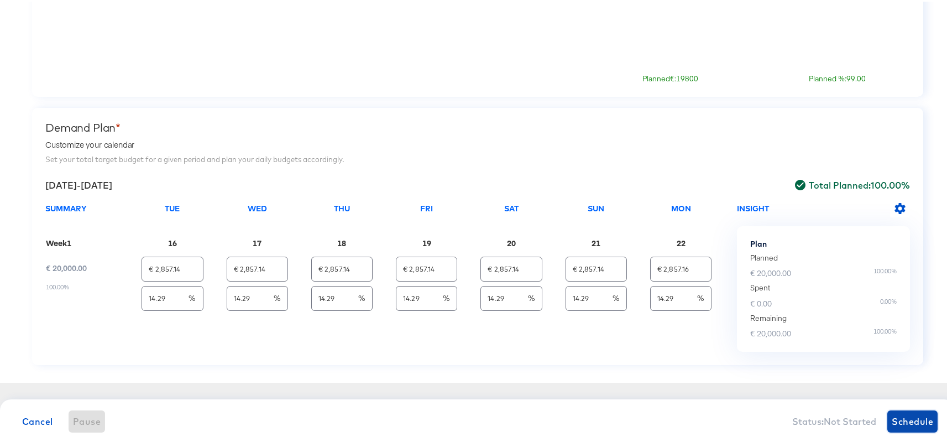
click at [906, 418] on span "Schedule" at bounding box center [912, 419] width 41 height 15
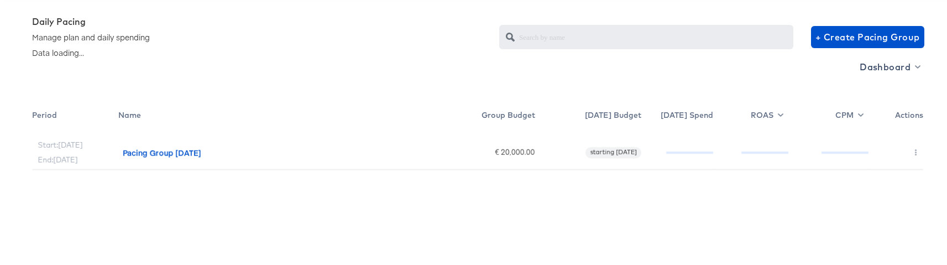
scroll to position [60, 0]
click at [915, 147] on icon "button" at bounding box center [916, 150] width 2 height 6
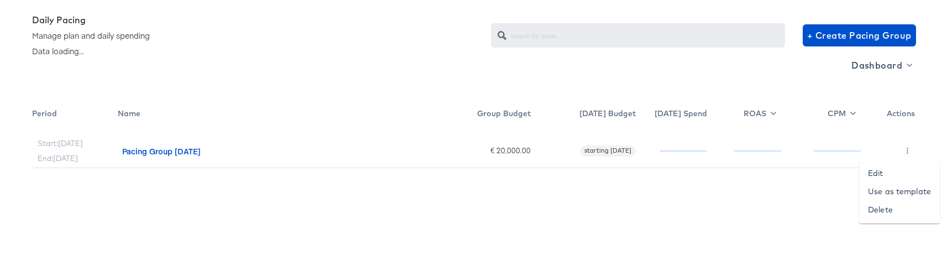
click at [762, 196] on div at bounding box center [477, 132] width 955 height 265
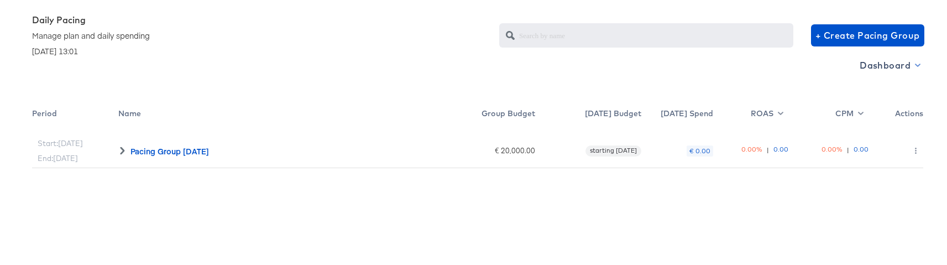
click at [905, 64] on span "Dashboard" at bounding box center [889, 63] width 59 height 15
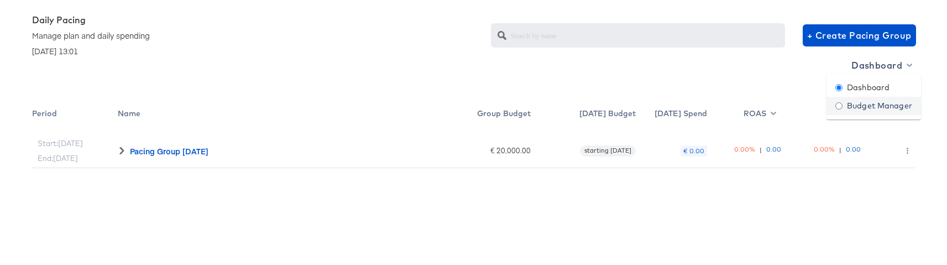
click at [865, 108] on div "Budget Manager" at bounding box center [873, 105] width 77 height 12
radio input "false"
radio input "true"
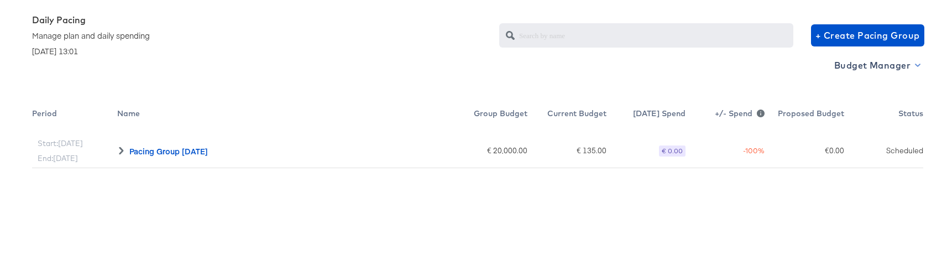
click at [906, 63] on span "Budget Manager" at bounding box center [876, 63] width 85 height 15
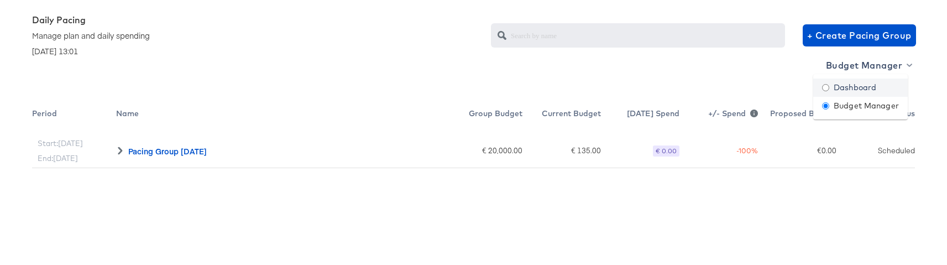
click at [848, 88] on div "Dashboard" at bounding box center [849, 87] width 54 height 12
radio input "true"
radio input "false"
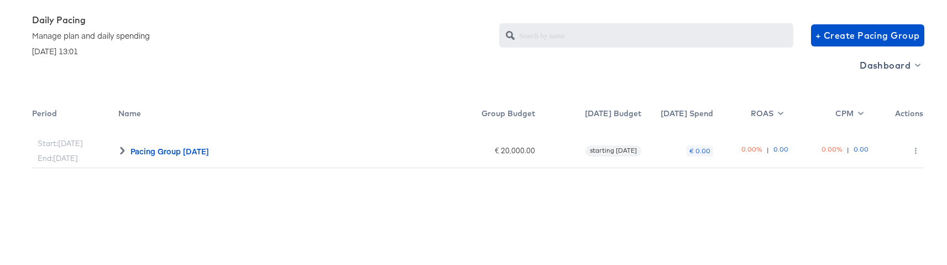
click at [121, 150] on icon at bounding box center [122, 149] width 4 height 8
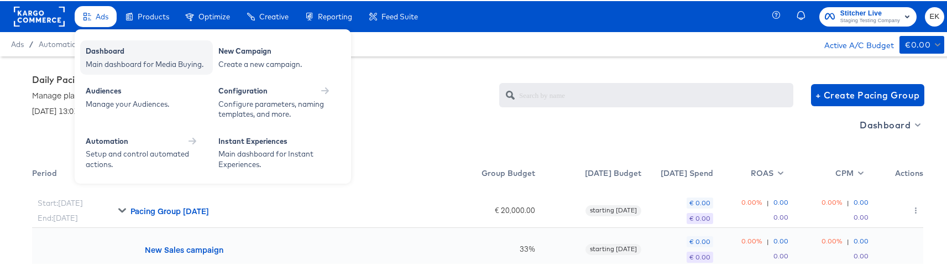
click at [100, 53] on div "Dashboard" at bounding box center [147, 51] width 122 height 13
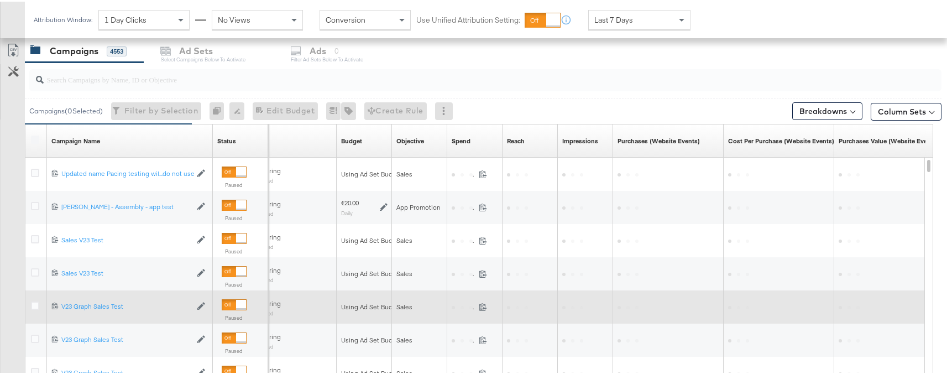
scroll to position [415, 0]
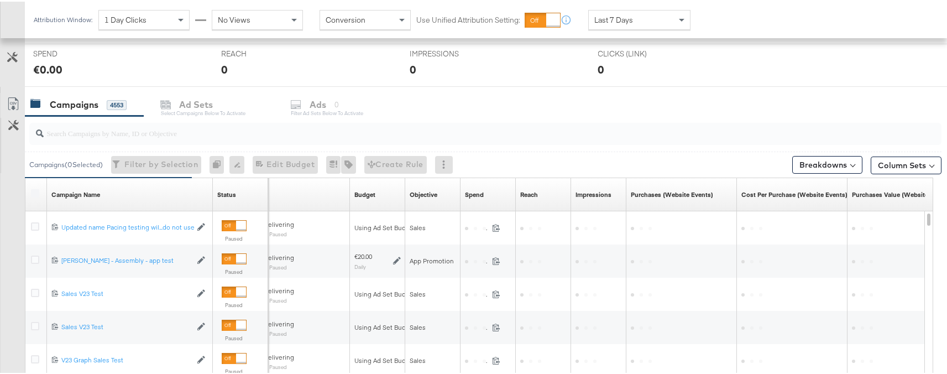
click at [107, 131] on input "search" at bounding box center [451, 128] width 815 height 22
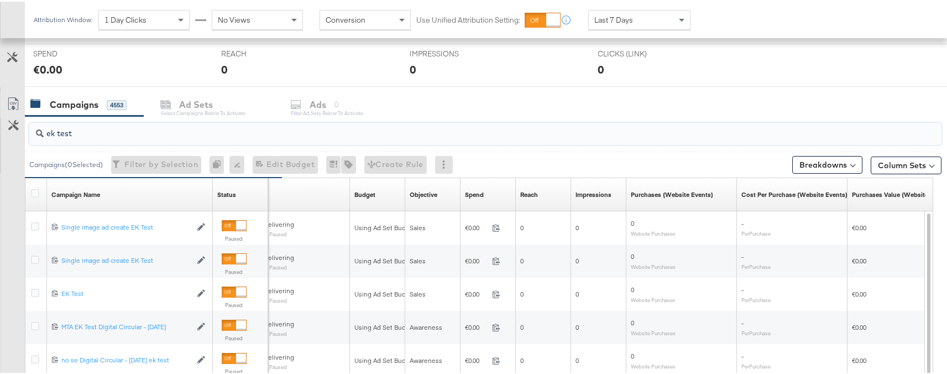
type input "ek test"
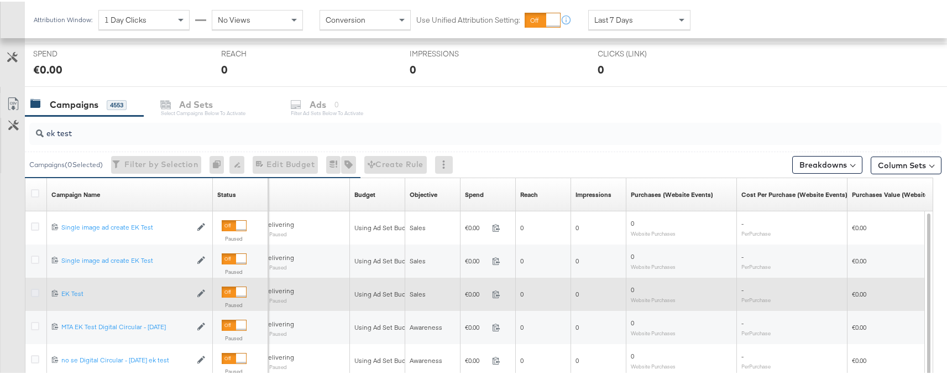
click at [34, 291] on icon at bounding box center [35, 291] width 8 height 8
click at [0, 0] on input "checkbox" at bounding box center [0, 0] width 0 height 0
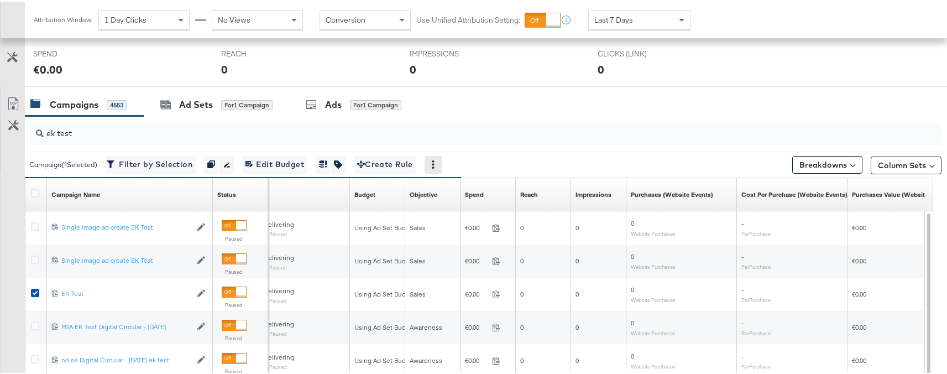
click at [437, 163] on icon at bounding box center [433, 163] width 8 height 8
click at [474, 219] on div "Delete" at bounding box center [472, 217] width 61 height 18
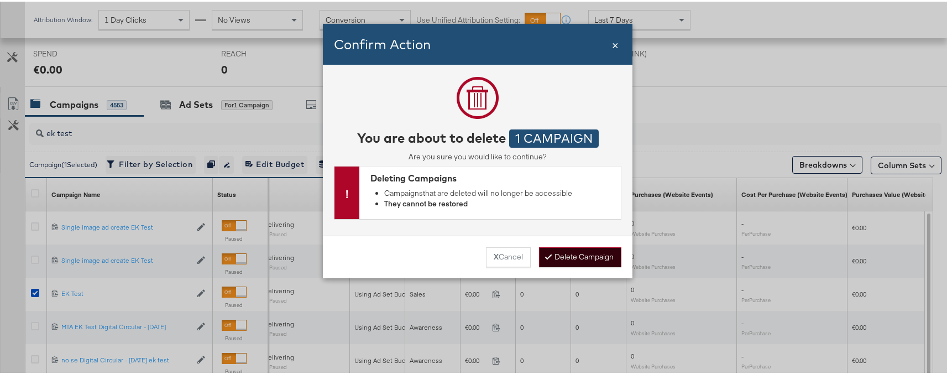
click at [561, 250] on button "Delete Campaign" at bounding box center [580, 255] width 82 height 20
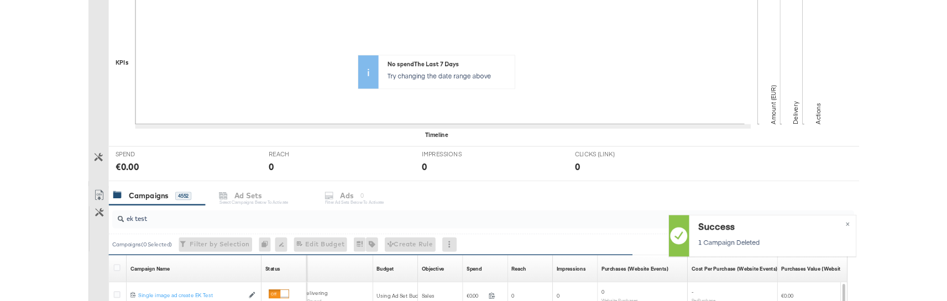
scroll to position [0, 0]
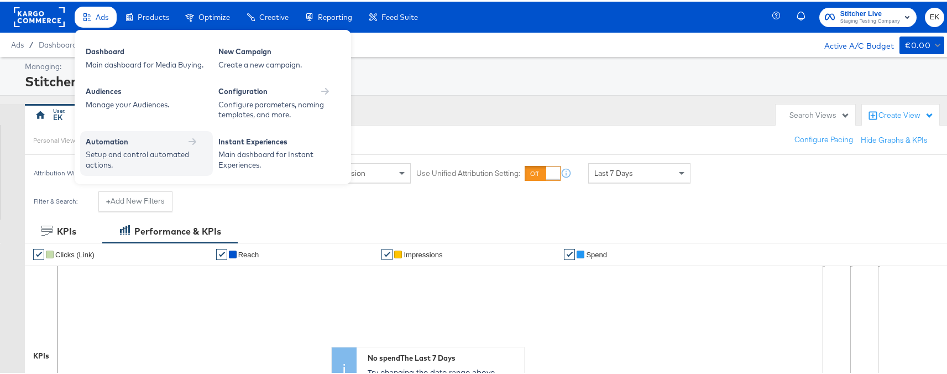
click at [147, 145] on div "Automation" at bounding box center [147, 141] width 122 height 13
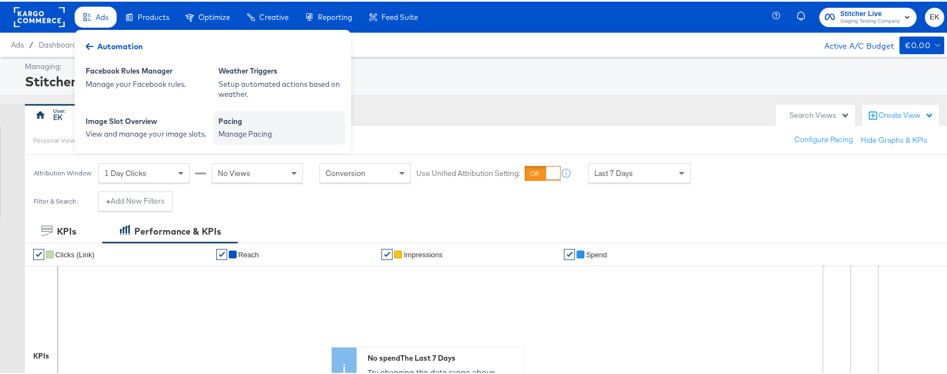
click at [281, 129] on div "Manage Pacing" at bounding box center [279, 132] width 122 height 11
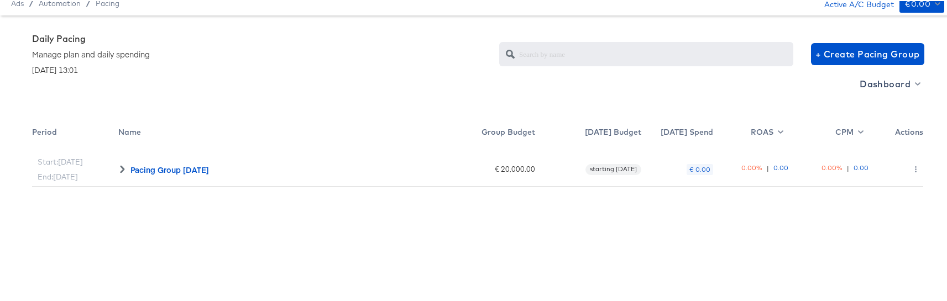
scroll to position [38, 0]
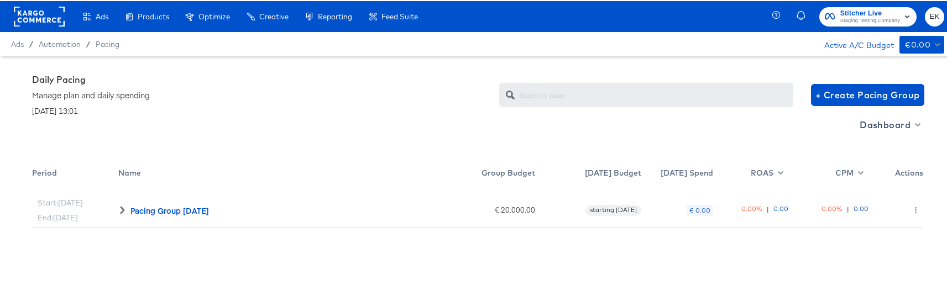
click at [119, 208] on icon at bounding box center [122, 209] width 8 height 8
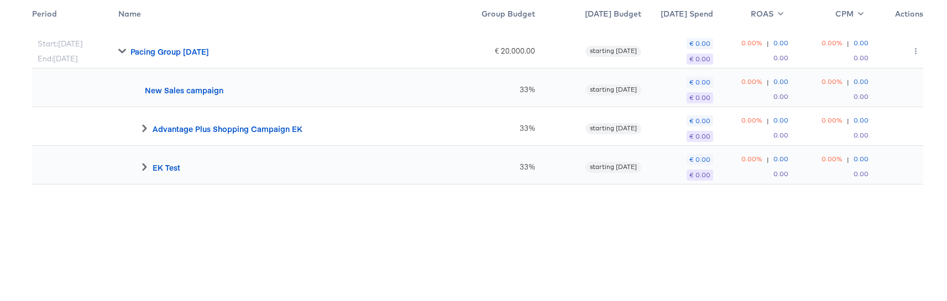
scroll to position [163, 0]
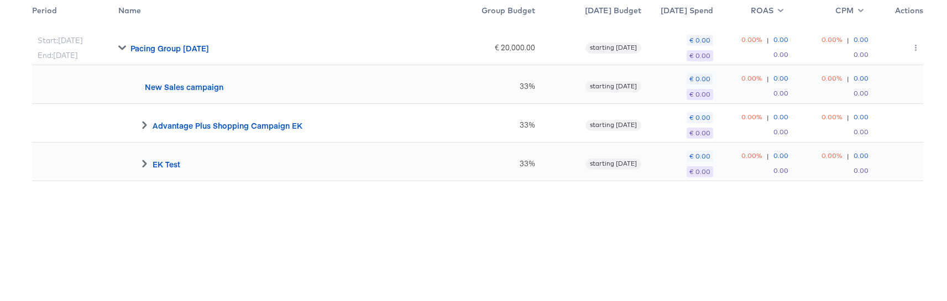
click at [139, 163] on span at bounding box center [138, 163] width 19 height 8
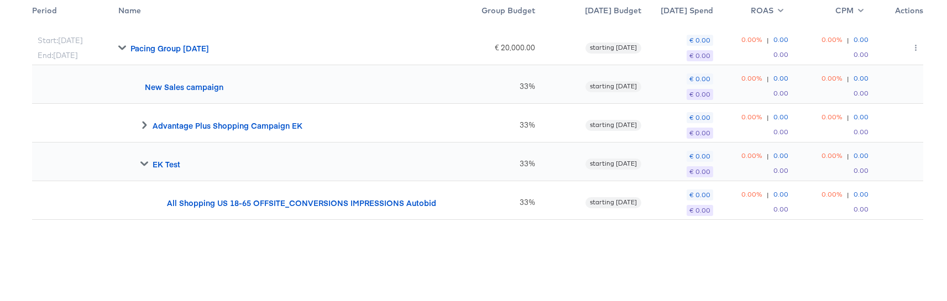
click at [143, 164] on icon at bounding box center [144, 162] width 8 height 4
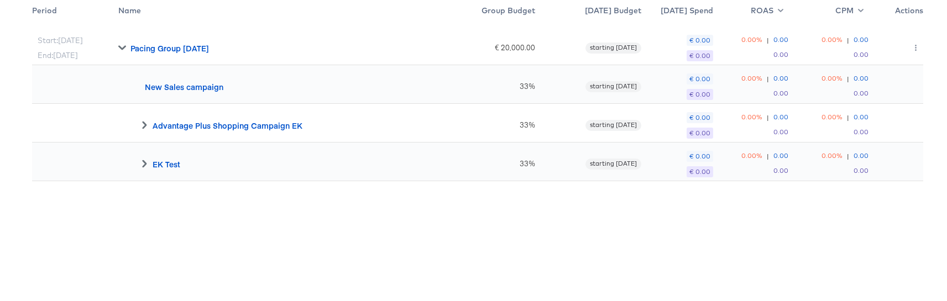
click at [137, 163] on span at bounding box center [138, 163] width 19 height 8
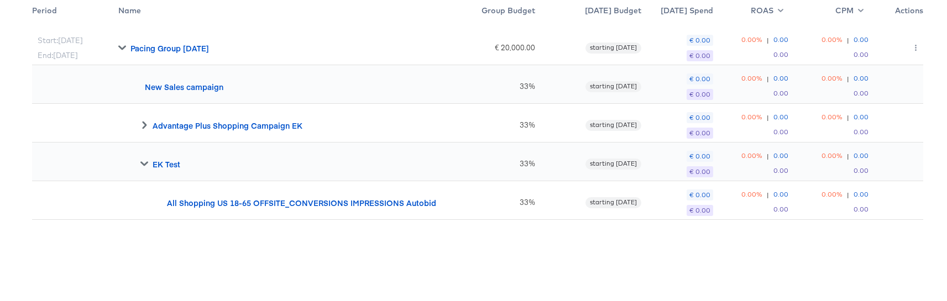
click at [143, 159] on icon at bounding box center [144, 163] width 8 height 8
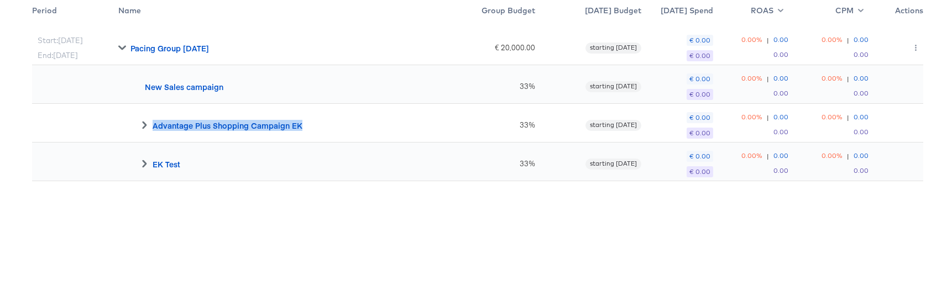
drag, startPoint x: 154, startPoint y: 124, endPoint x: 301, endPoint y: 123, distance: 147.6
click at [301, 123] on div "Advantage Plus Shopping Campaign EK" at bounding box center [279, 122] width 322 height 39
copy div "Advantage Plus Shopping Campaign EK"
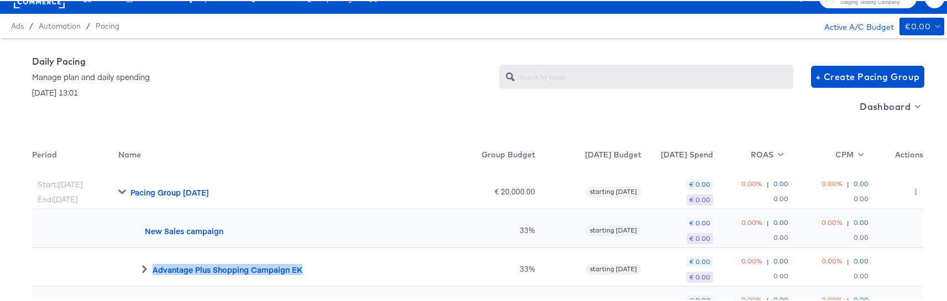
scroll to position [0, 0]
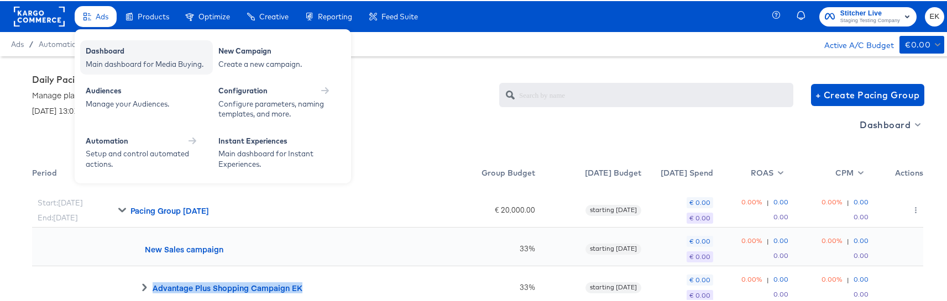
click at [98, 54] on div "Dashboard" at bounding box center [147, 51] width 122 height 13
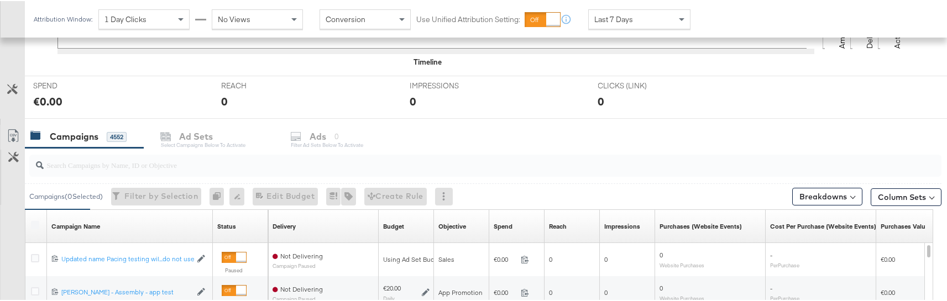
scroll to position [391, 0]
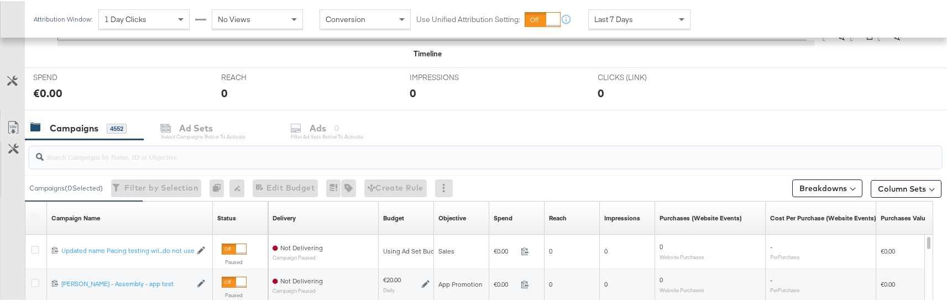
click at [202, 160] on input "search" at bounding box center [451, 152] width 815 height 22
paste input "Advantage Plus Shopping Campaign EK"
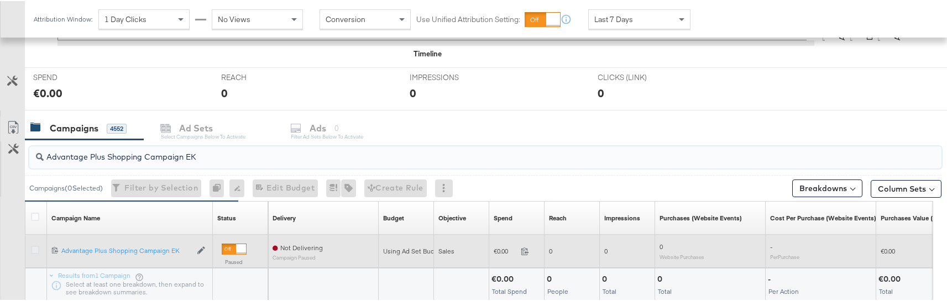
type input "Advantage Plus Shopping Campaign EK"
click at [36, 249] on icon at bounding box center [35, 249] width 8 height 8
click at [0, 0] on input "checkbox" at bounding box center [0, 0] width 0 height 0
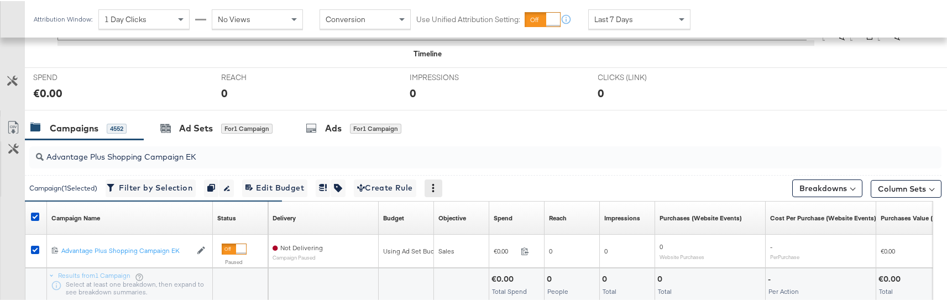
click at [442, 184] on div at bounding box center [434, 188] width 18 height 18
click at [437, 186] on icon at bounding box center [433, 187] width 8 height 8
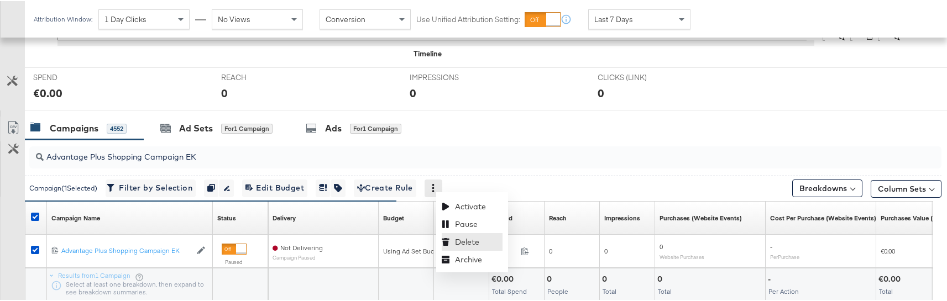
click at [463, 242] on div "Delete" at bounding box center [472, 241] width 61 height 18
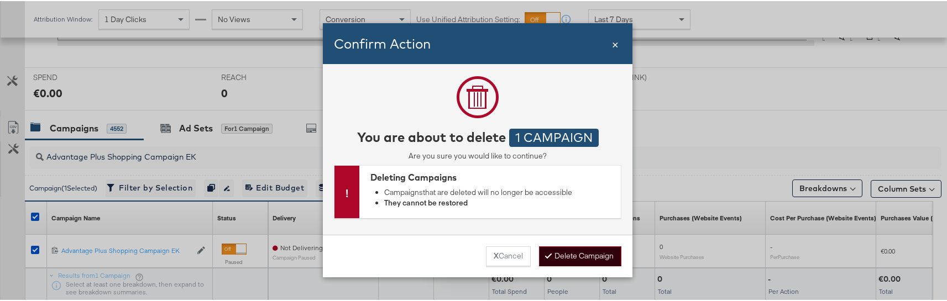
click at [587, 258] on button "Delete Campaign" at bounding box center [580, 255] width 82 height 20
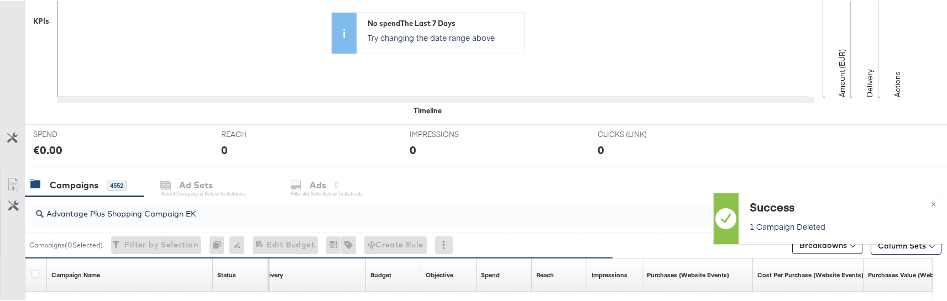
scroll to position [0, 0]
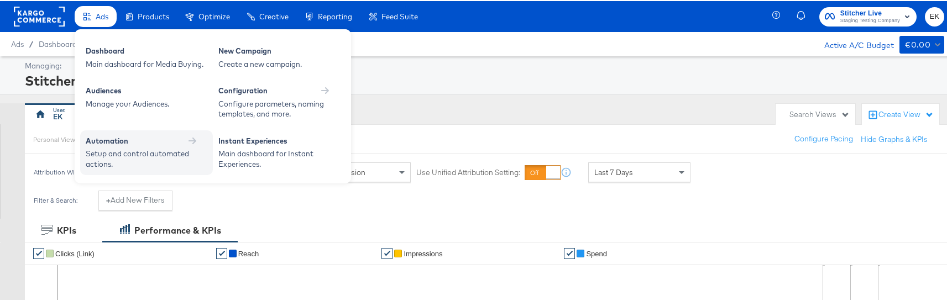
click at [158, 145] on div "Automation" at bounding box center [147, 140] width 122 height 11
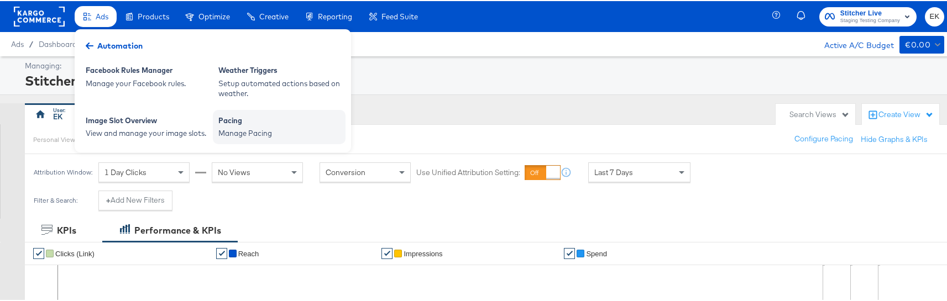
click at [252, 124] on div "Pacing" at bounding box center [279, 120] width 122 height 13
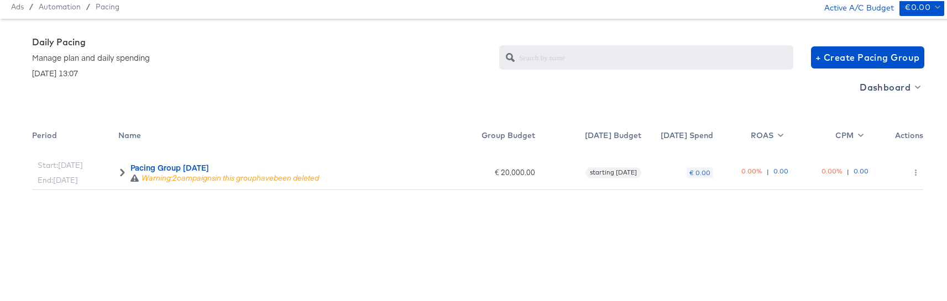
scroll to position [36, 0]
click at [114, 174] on div "Start: [DATE] End: [DATE]" at bounding box center [75, 170] width 86 height 39
click at [122, 175] on icon at bounding box center [122, 173] width 4 height 8
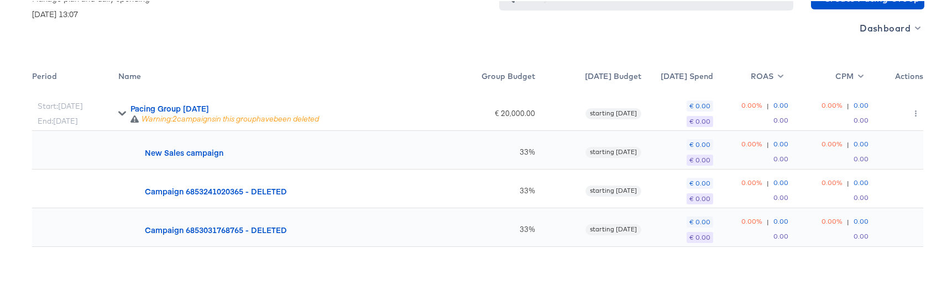
scroll to position [97, 0]
